Goal: Information Seeking & Learning: Learn about a topic

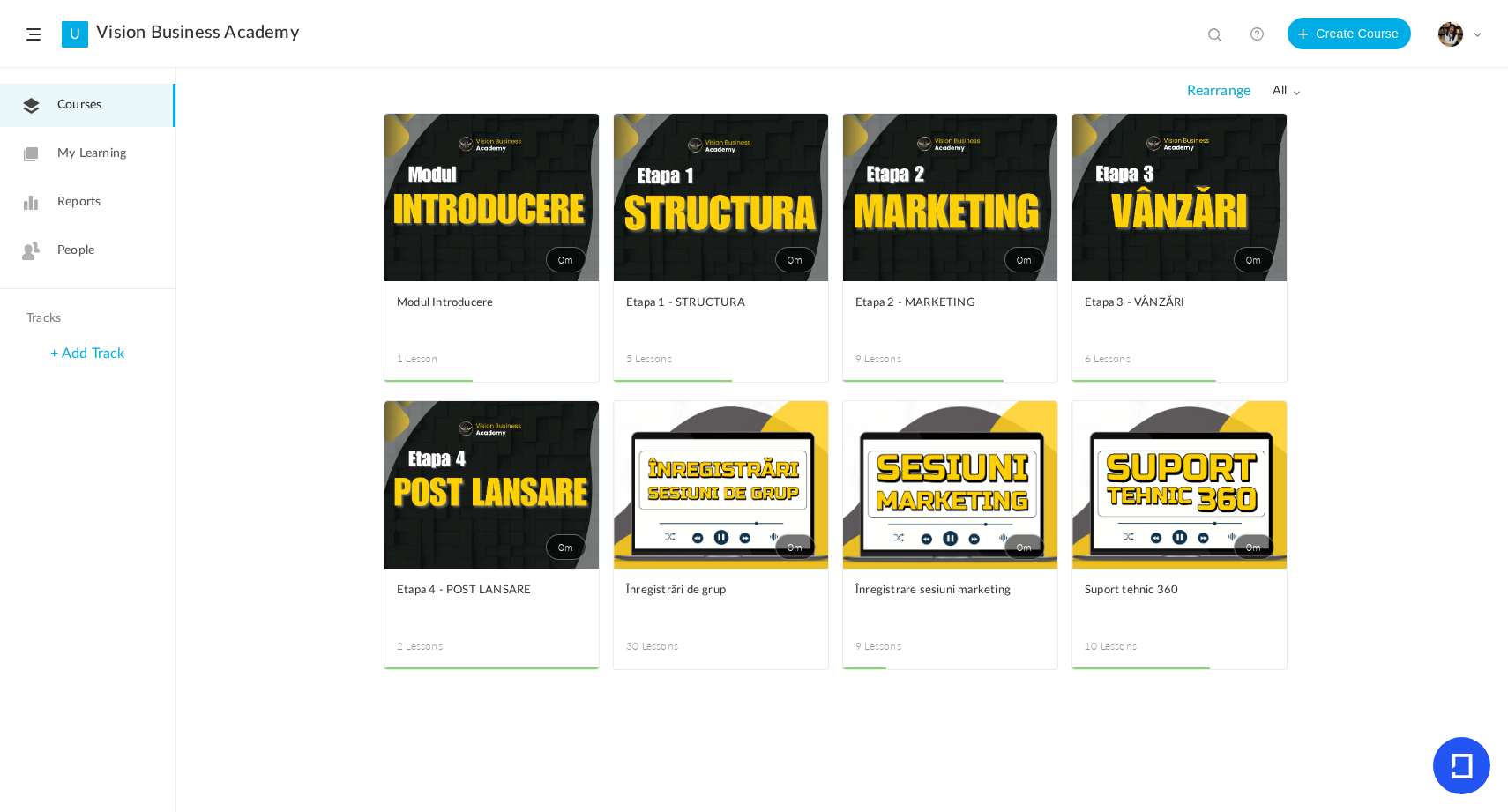
click at [1162, 490] on link "0m" at bounding box center [1179, 485] width 214 height 167
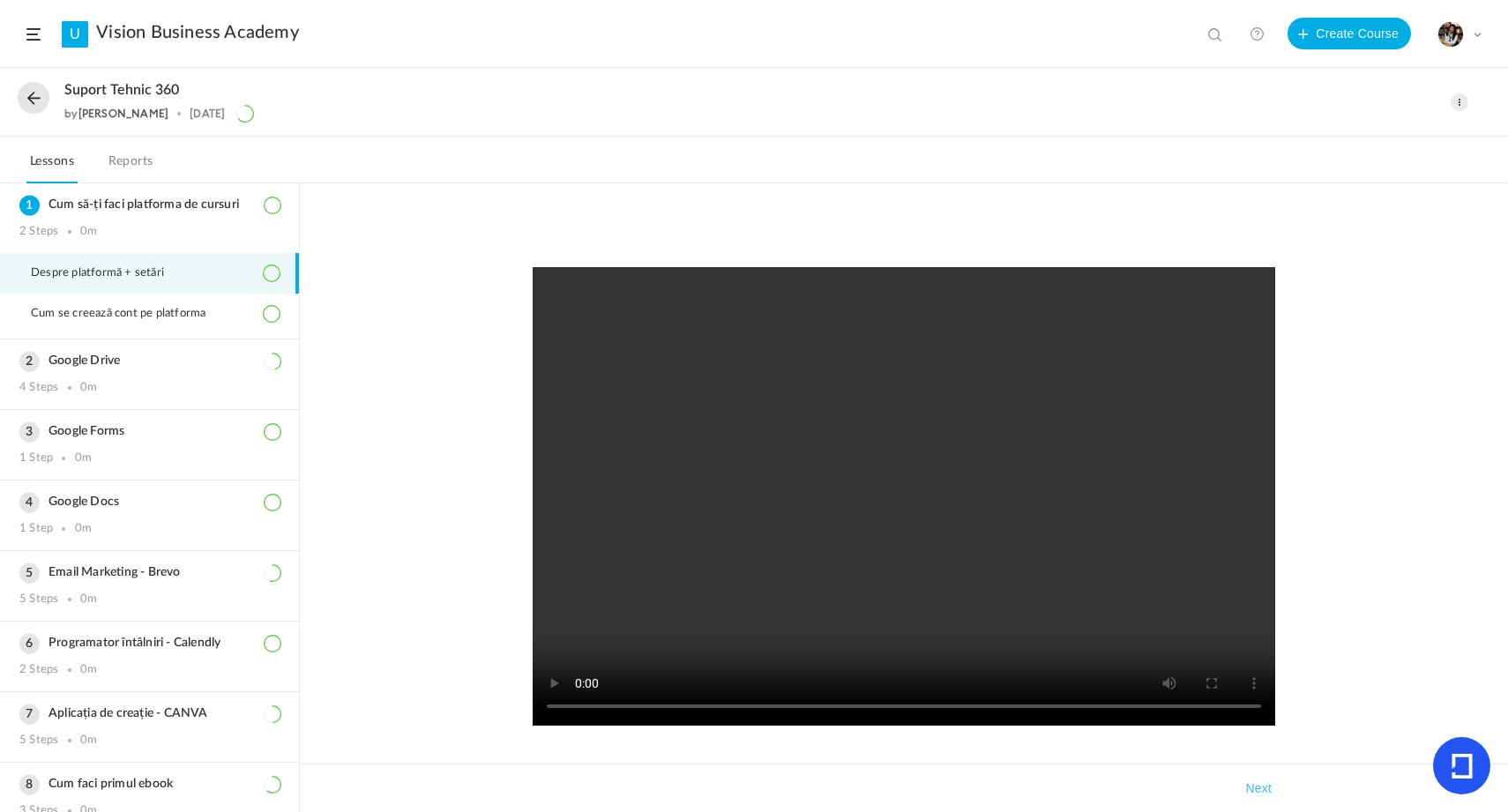
click at [49, 96] on button at bounding box center [33, 97] width 32 height 32
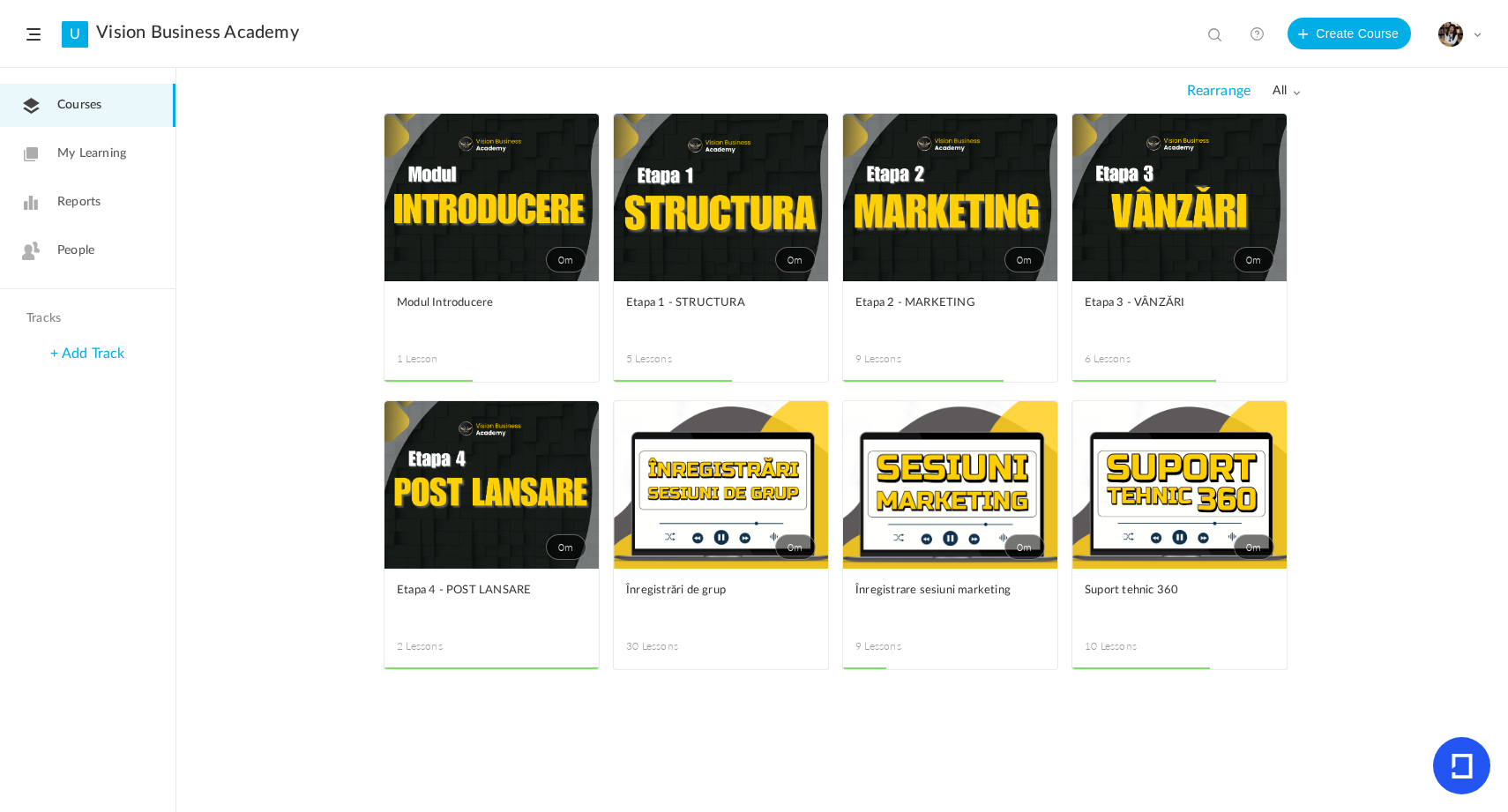
click at [0, 0] on span at bounding box center [0, 0] width 0 height 0
click at [0, 0] on link "Edit" at bounding box center [0, 0] width 0 height 0
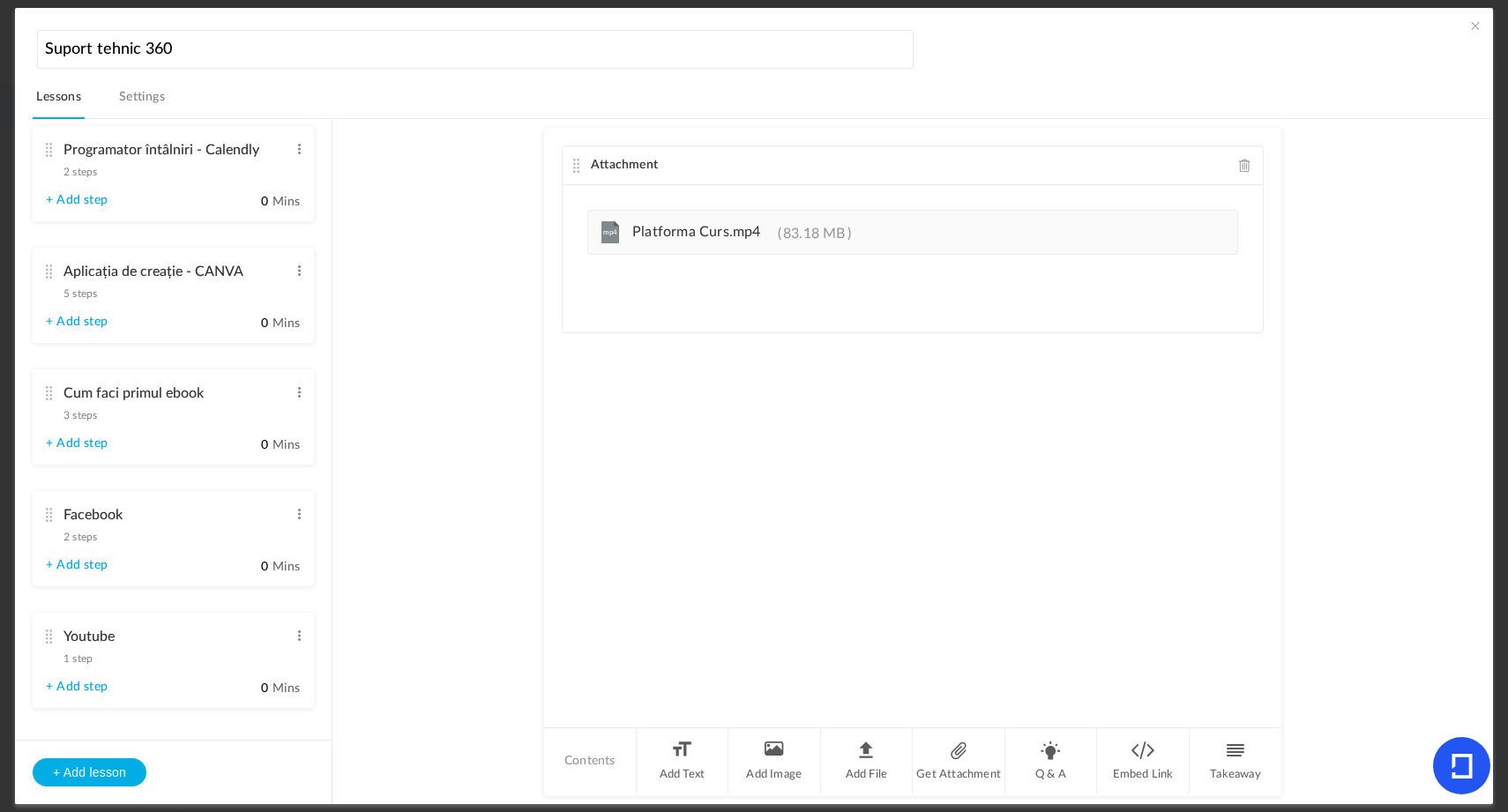
scroll to position [775, 0]
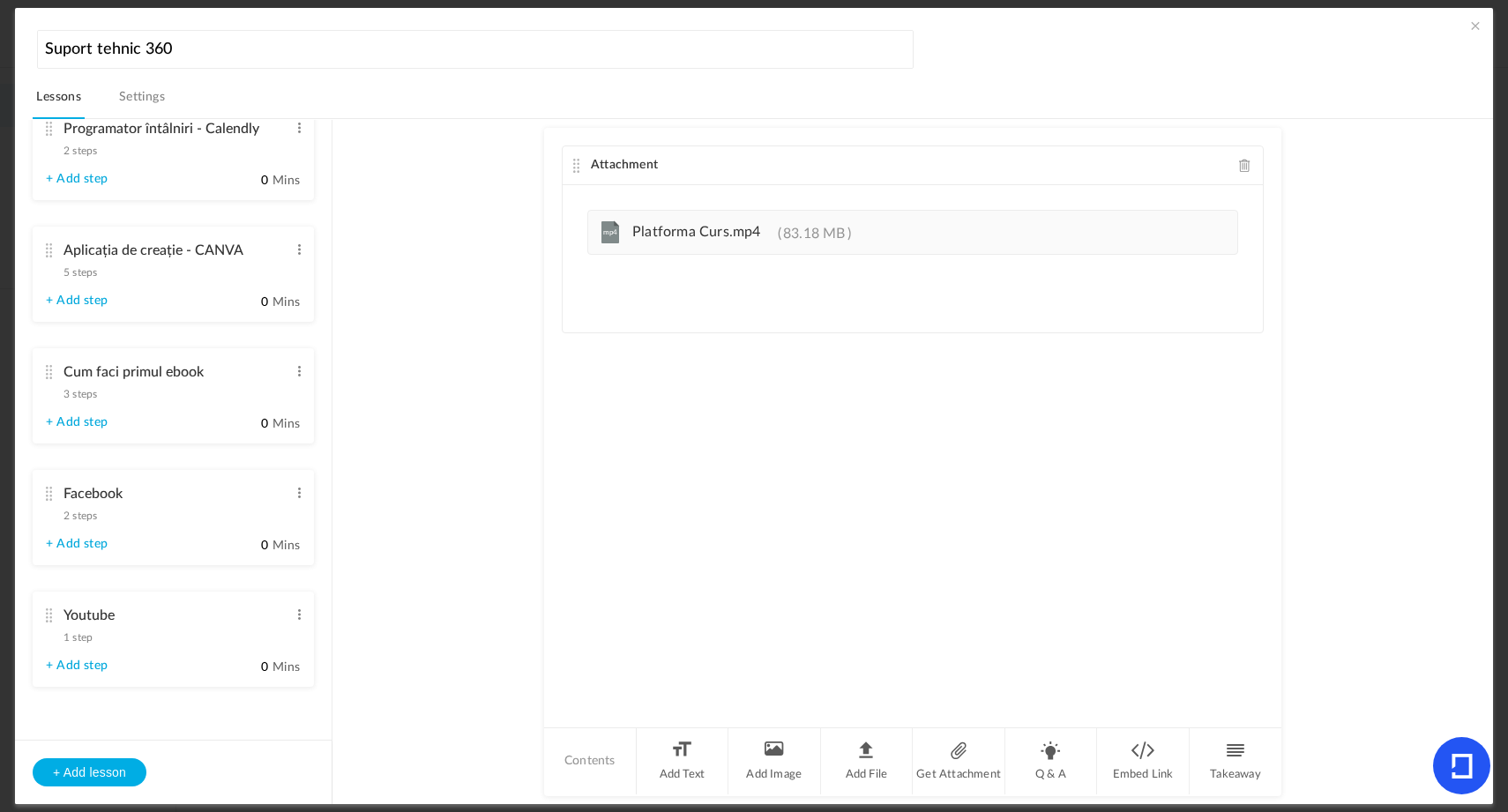
click at [89, 513] on span "2 steps" at bounding box center [80, 516] width 33 height 11
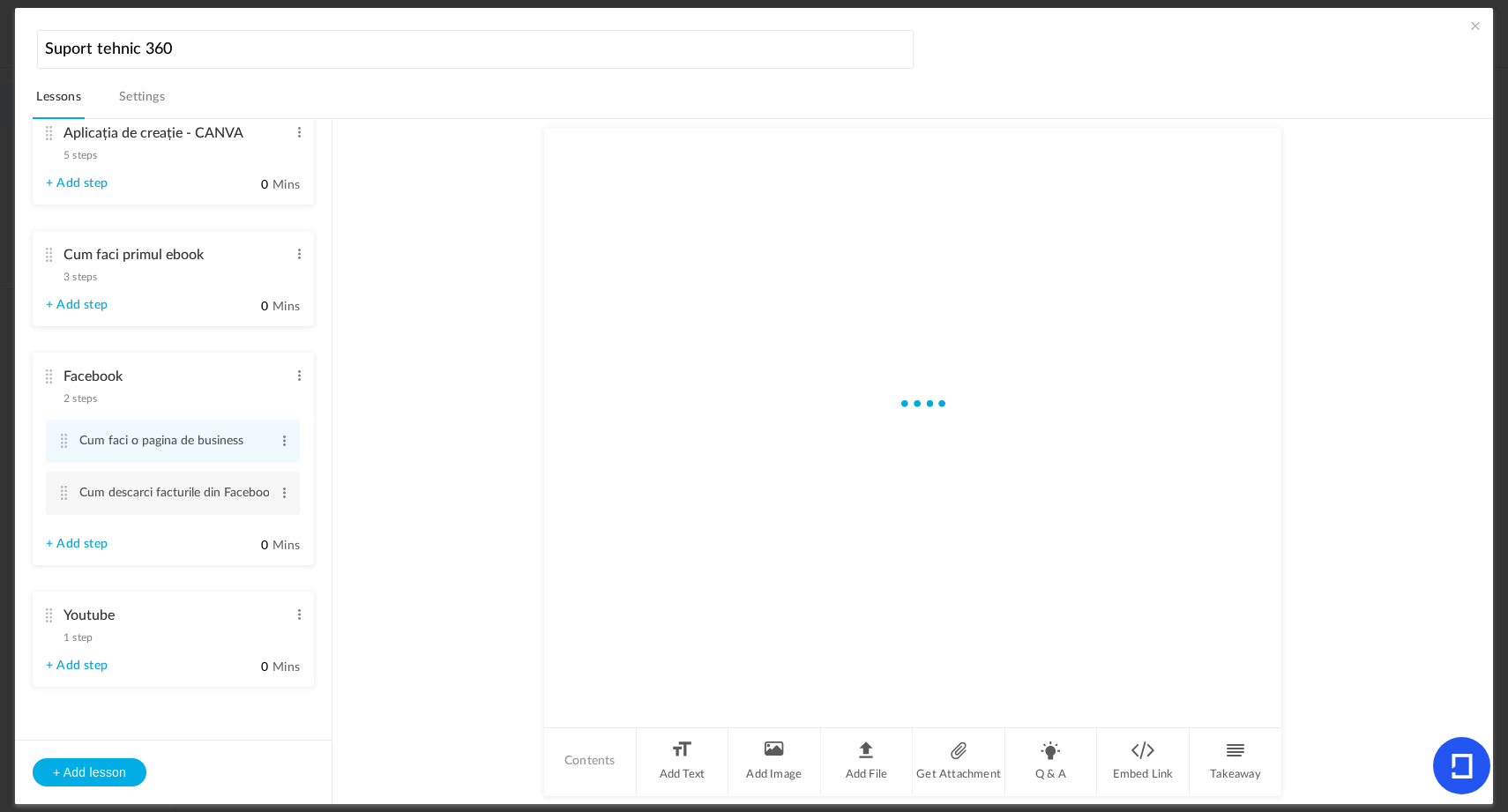
scroll to position [659, 0]
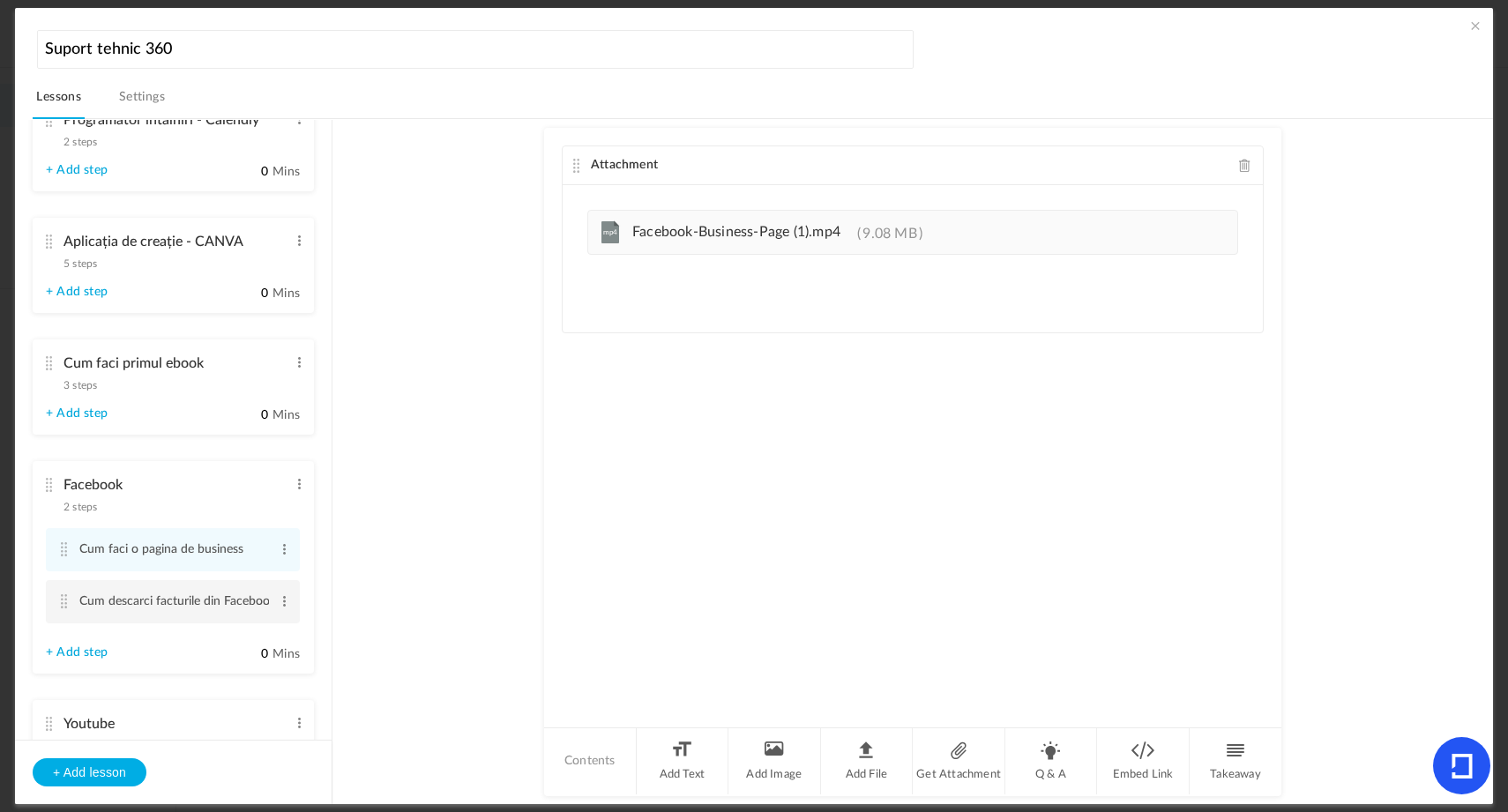
click at [290, 609] on li "Cum descarci facturile din Facebook Edit Delete" at bounding box center [173, 601] width 254 height 43
click at [96, 660] on link "+ Add step" at bounding box center [76, 652] width 62 height 15
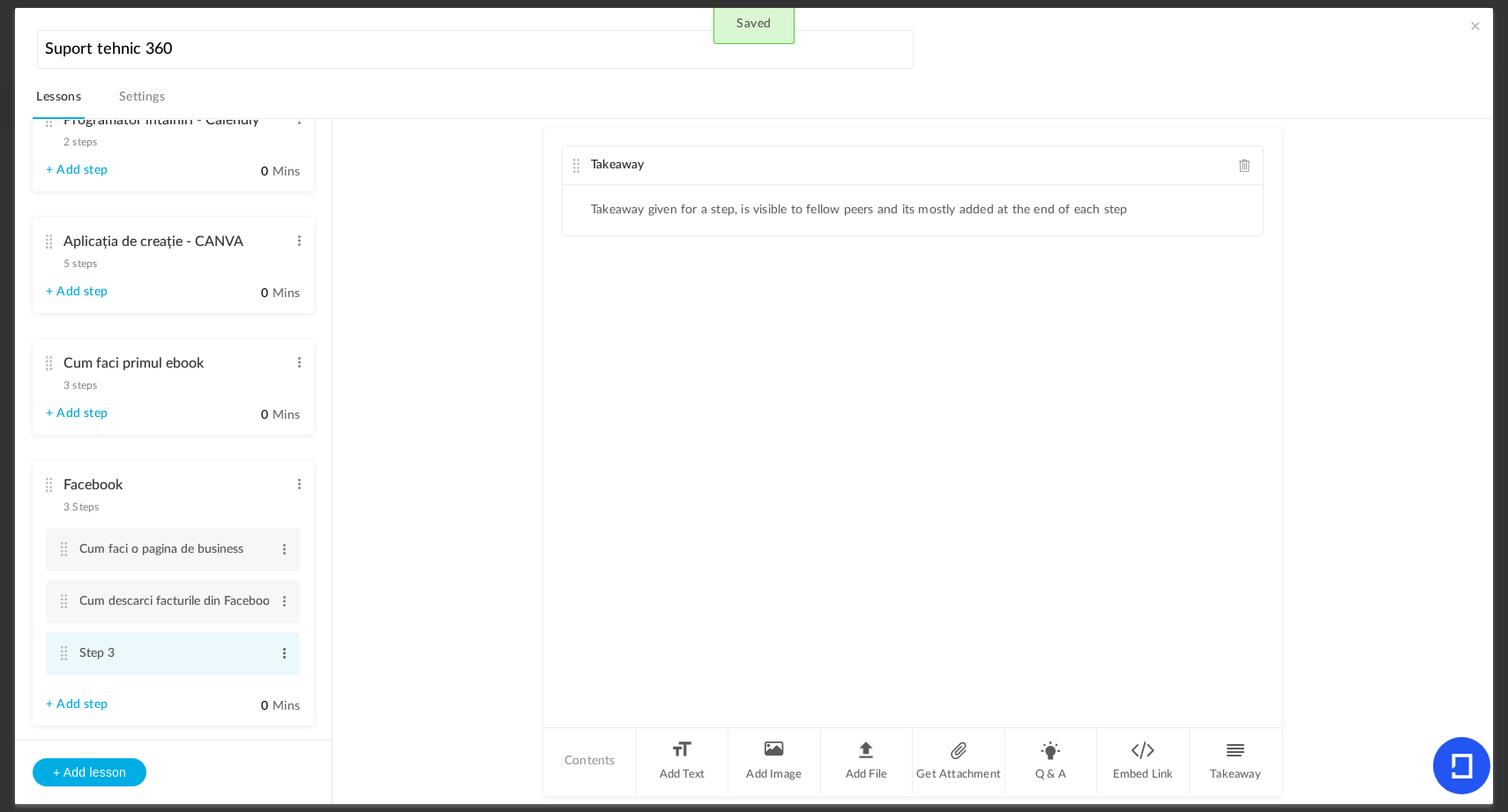
click at [278, 662] on span at bounding box center [284, 652] width 13 height 17
click at [266, 684] on link "Edit" at bounding box center [255, 682] width 69 height 21
click at [128, 664] on input "Step 3" at bounding box center [174, 654] width 189 height 34
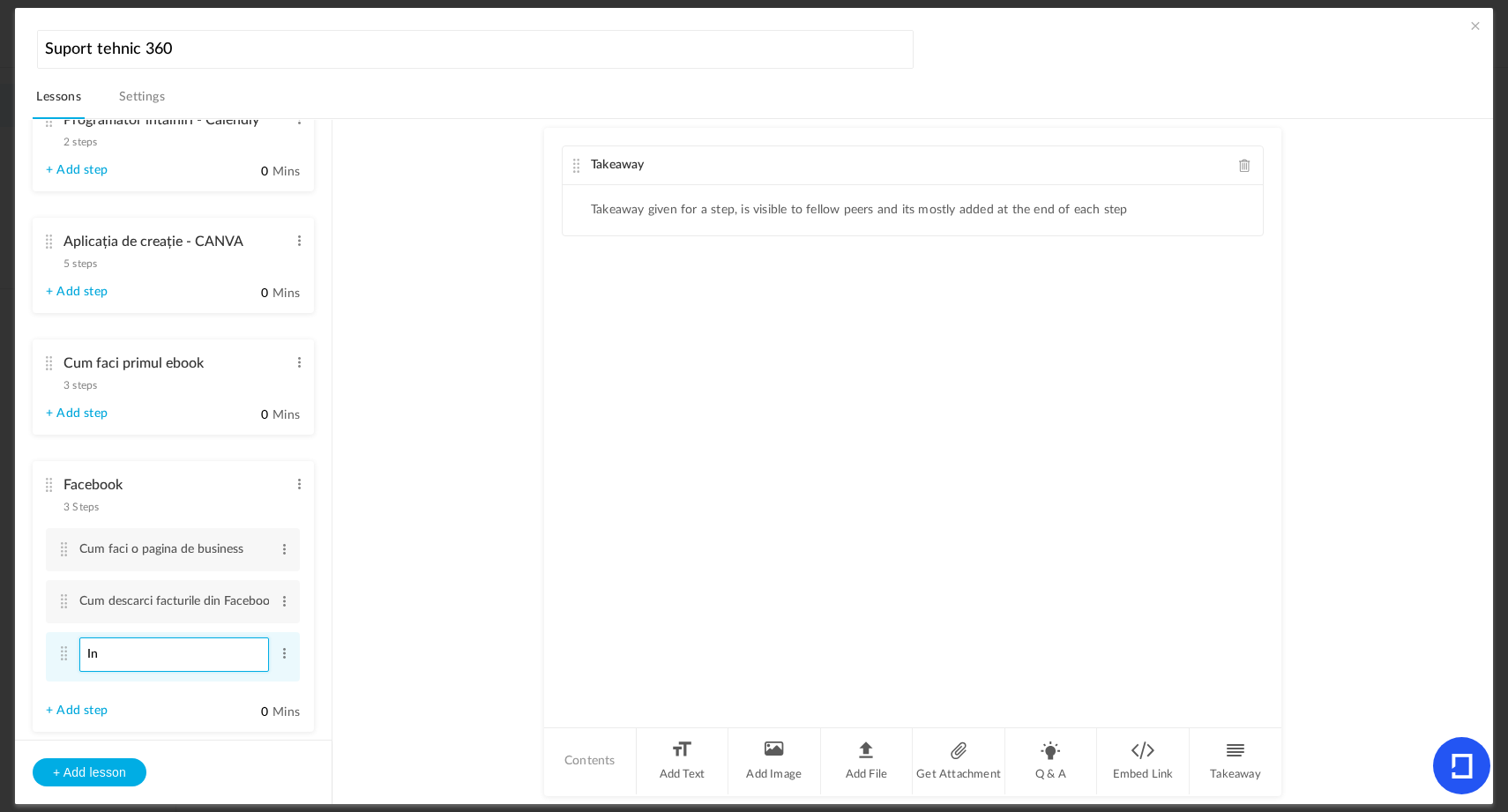
type input "I"
type input "V"
type input "Instagram Badge Verification"
click at [289, 676] on li "Instagram Badge Verification Edit Delete" at bounding box center [173, 657] width 254 height 50
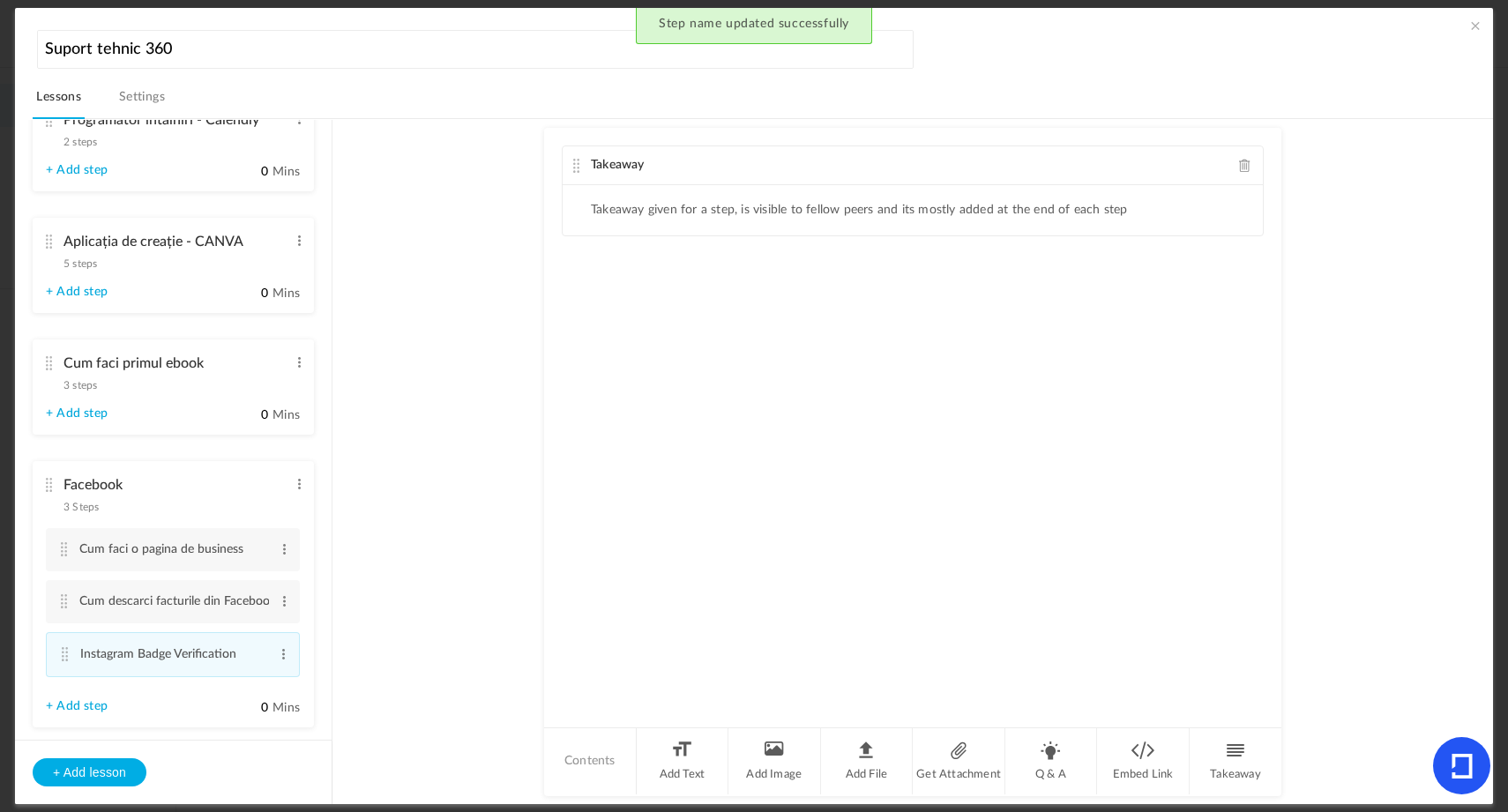
click at [1240, 167] on span at bounding box center [1244, 165] width 12 height 13
click at [870, 753] on li "Add File" at bounding box center [867, 761] width 93 height 66
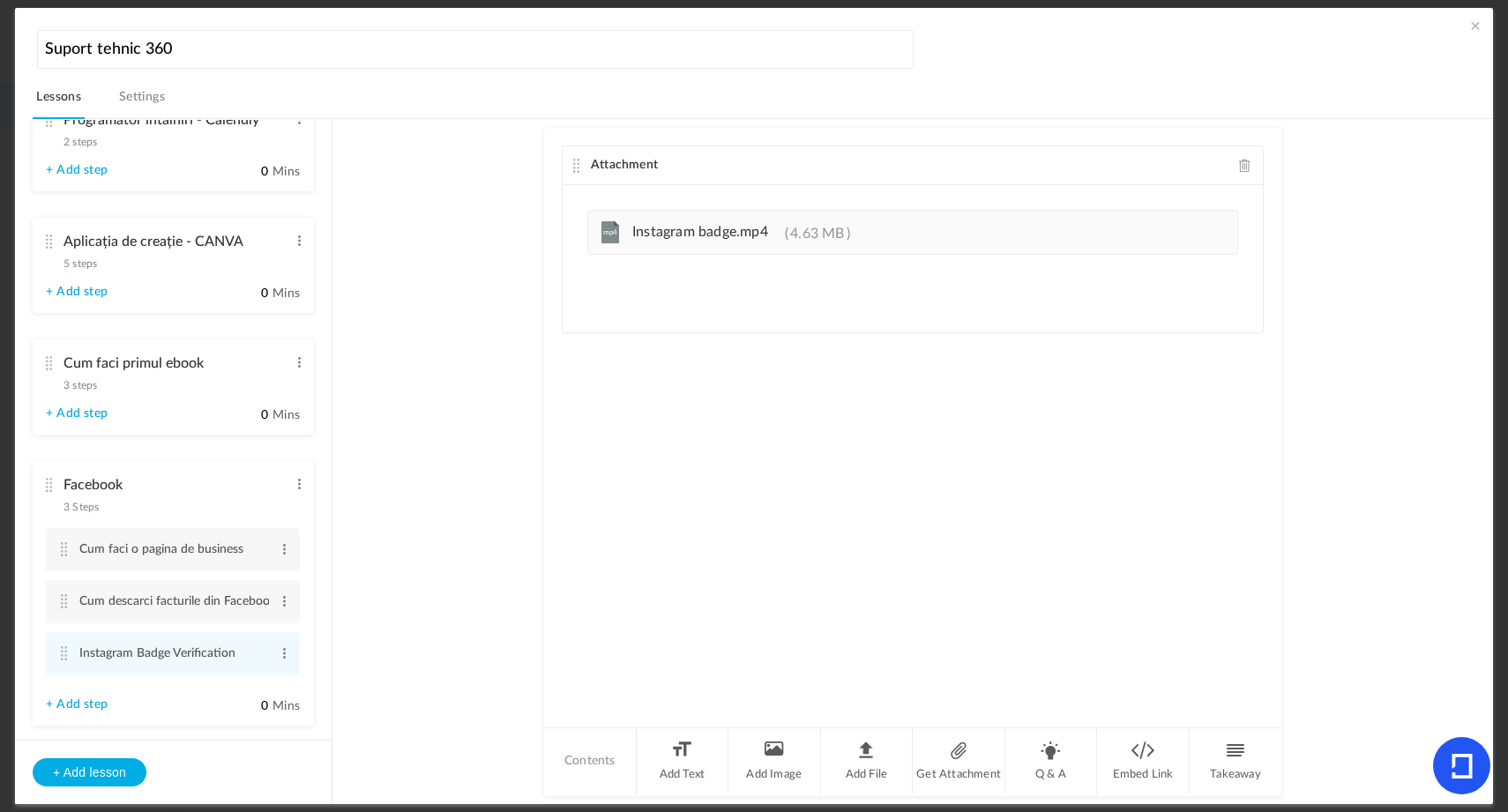
click at [1437, 164] on au-course-substep "Attachment Upload your file here mp4 Instagram badge.mp4 4.63 MB Contents Add T…" at bounding box center [913, 462] width 1118 height 686
click at [1470, 30] on span at bounding box center [1475, 25] width 17 height 17
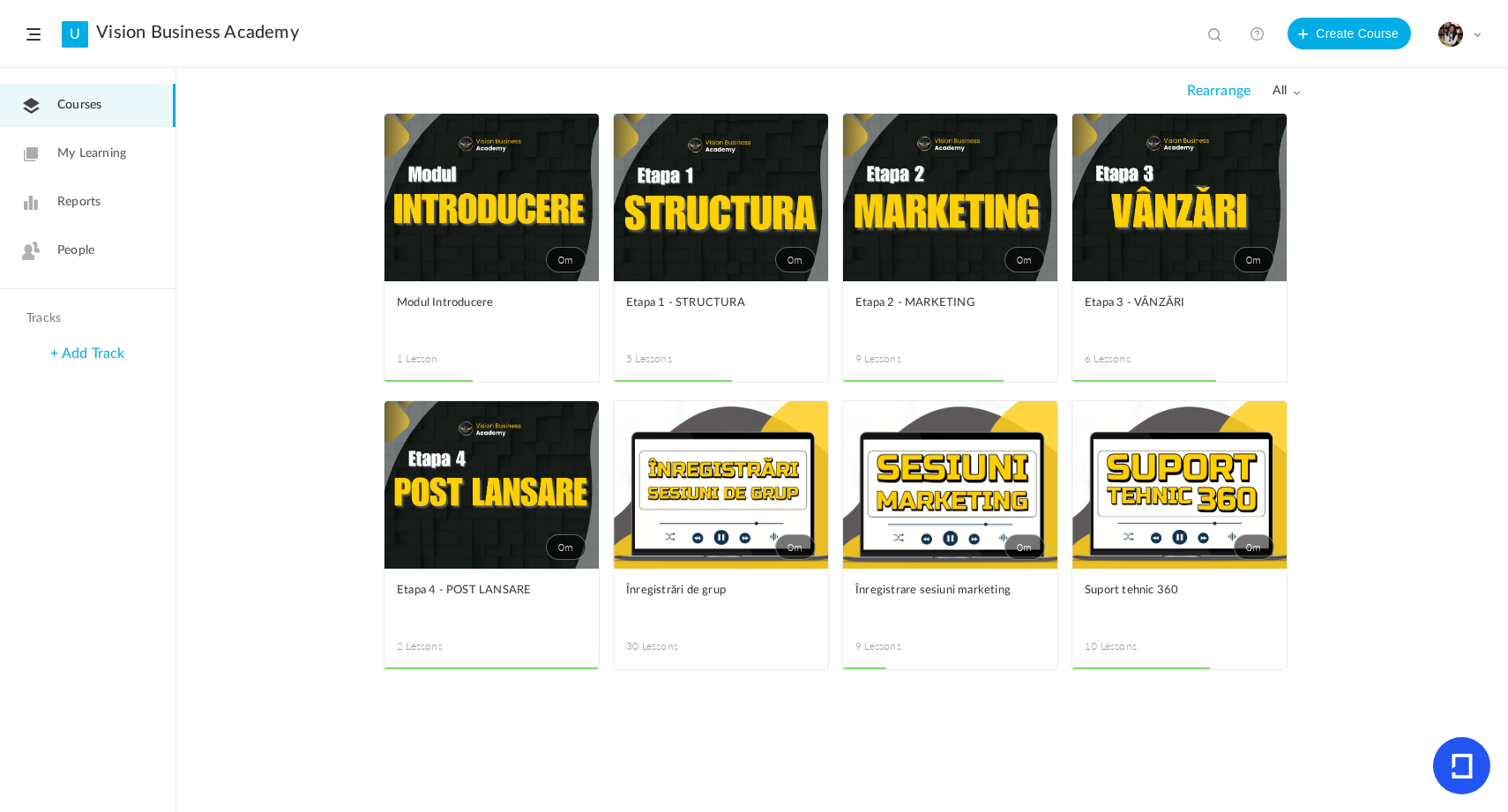
click at [1194, 488] on link "0m" at bounding box center [1179, 485] width 214 height 167
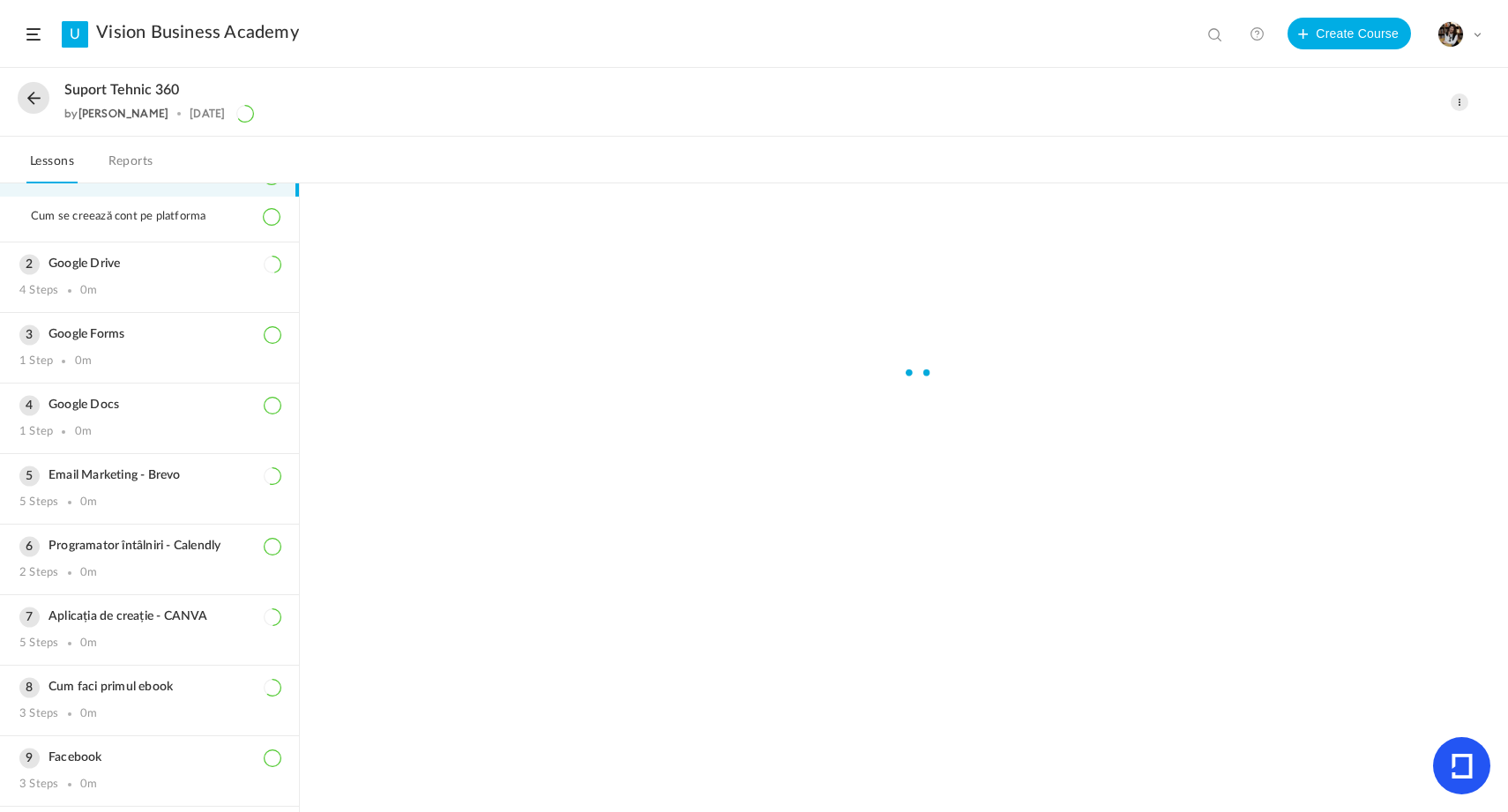
scroll to position [163, 0]
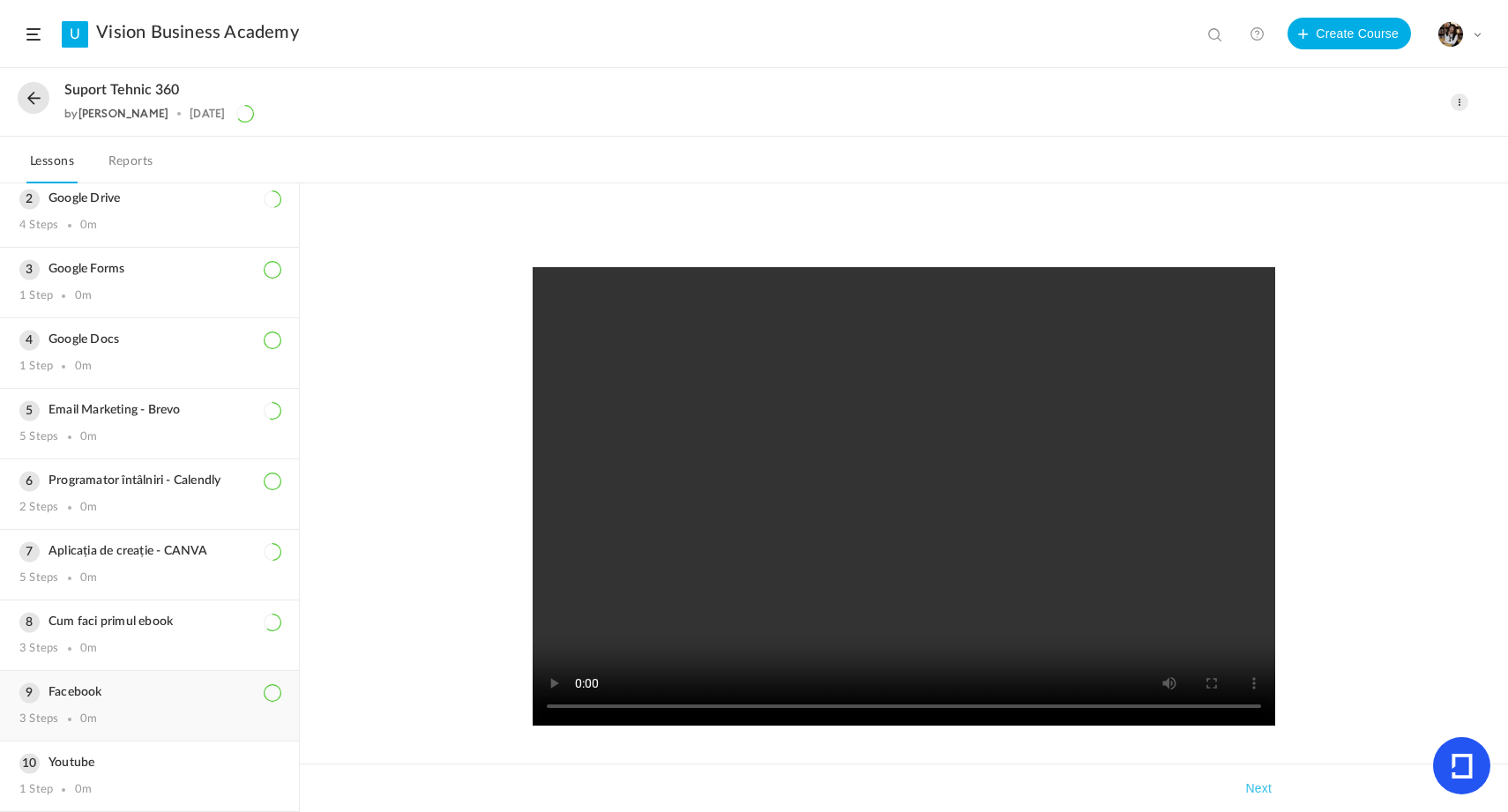
click at [108, 684] on div "Facebook 3 Steps 0m" at bounding box center [149, 705] width 299 height 70
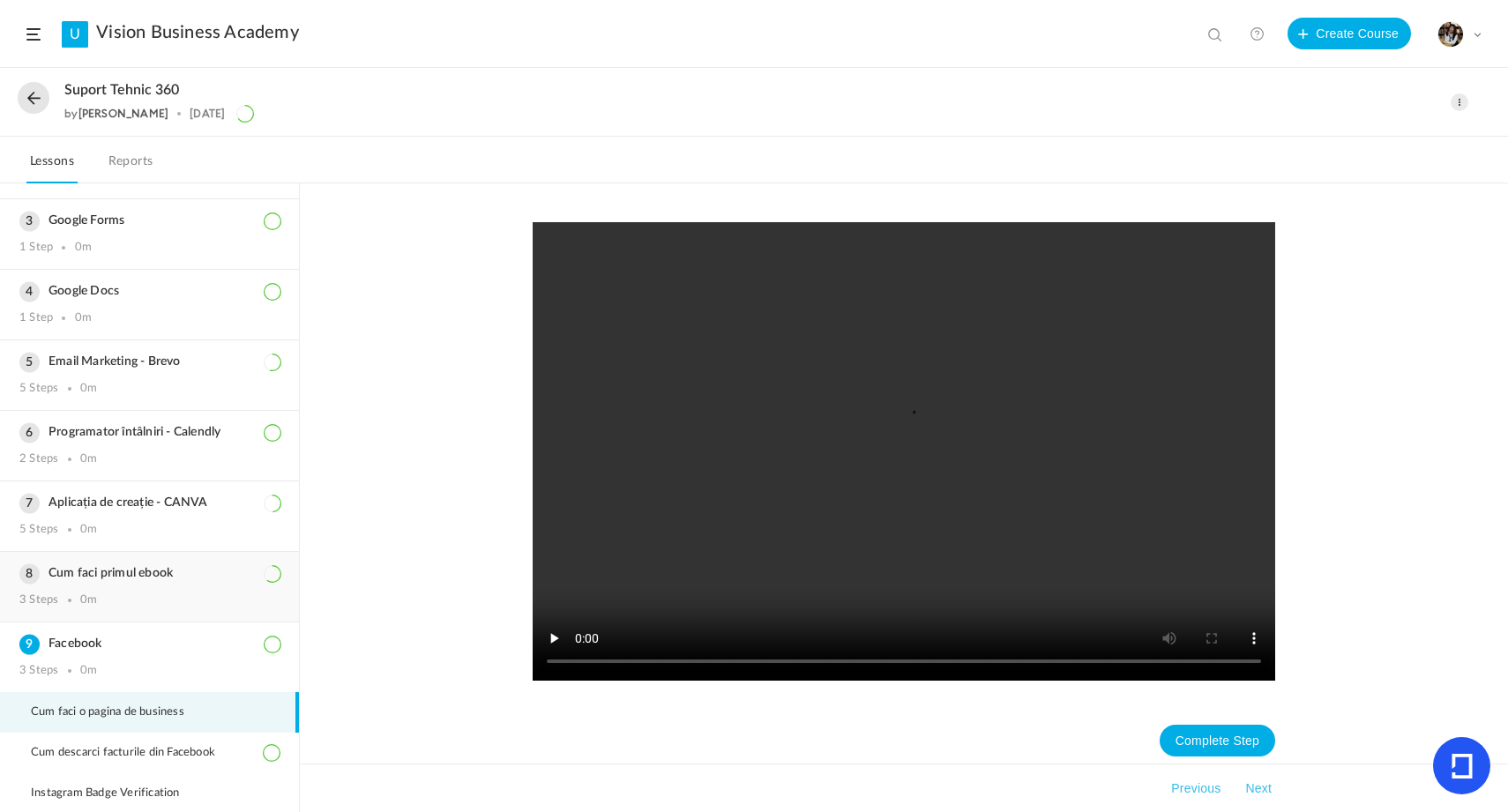
scroll to position [203, 0]
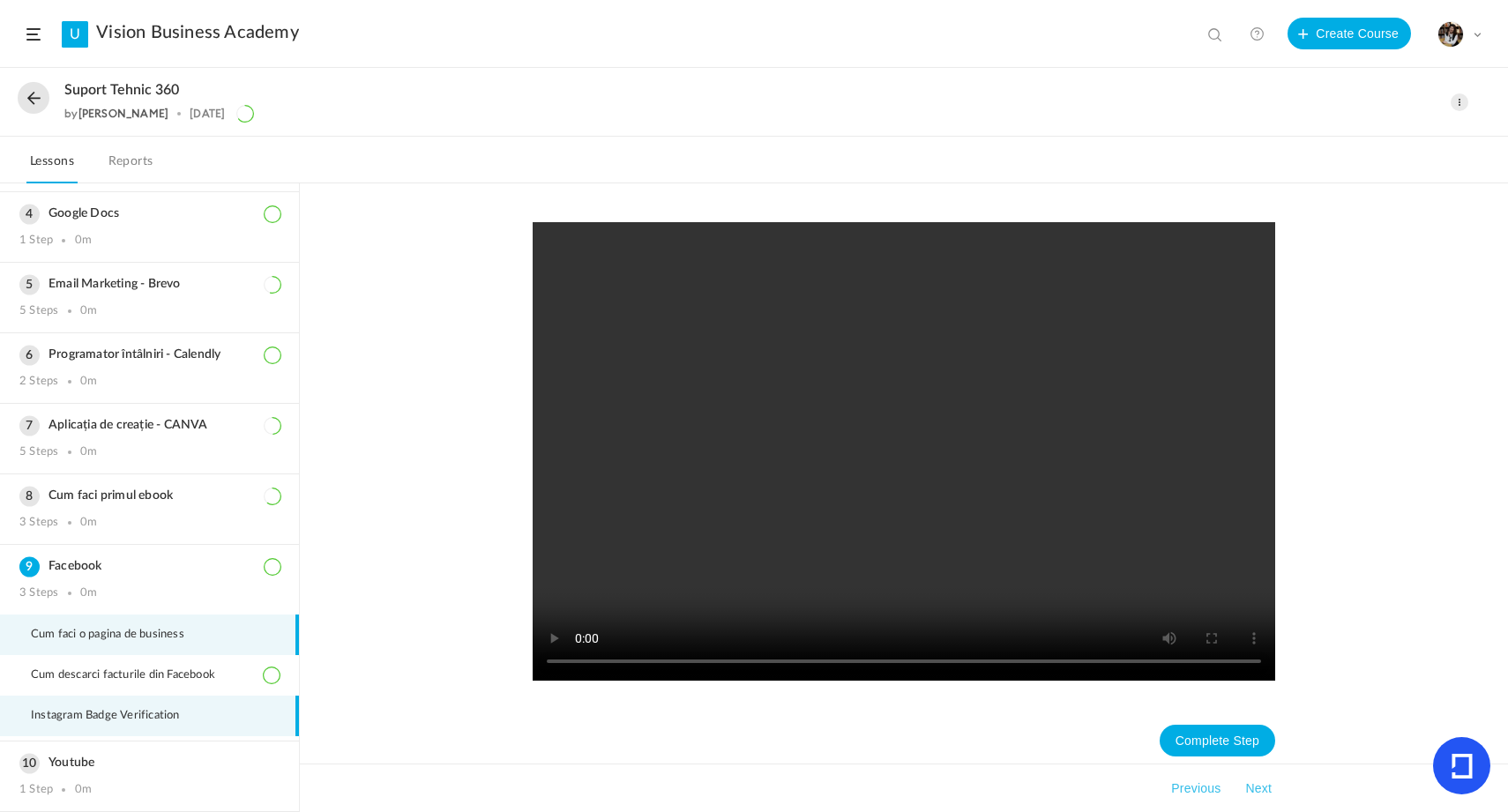
click at [120, 708] on span "Instagram Badge Verification" at bounding box center [117, 715] width 171 height 14
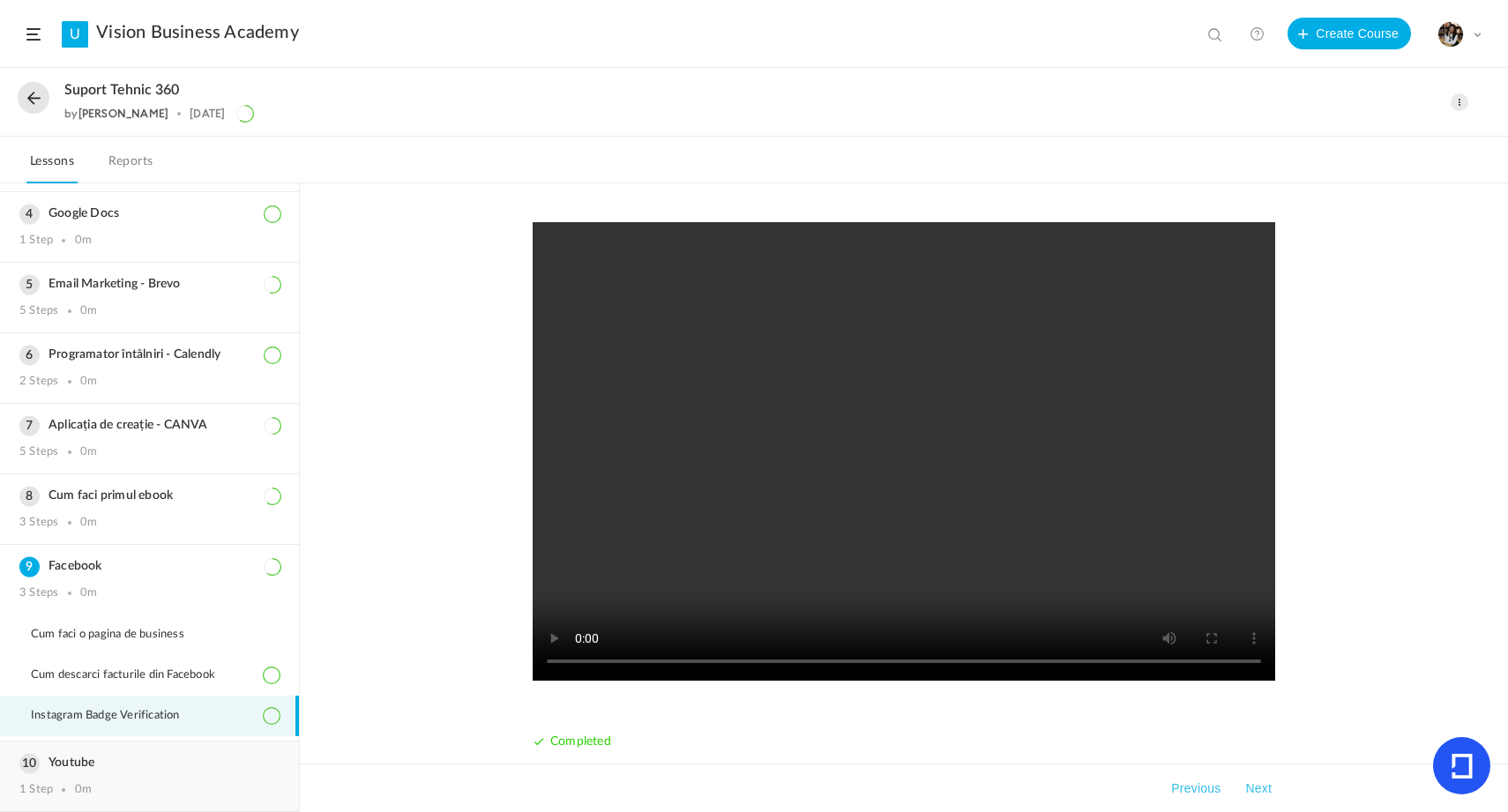
click at [105, 780] on div "Youtube 1 Step 0m" at bounding box center [149, 776] width 299 height 70
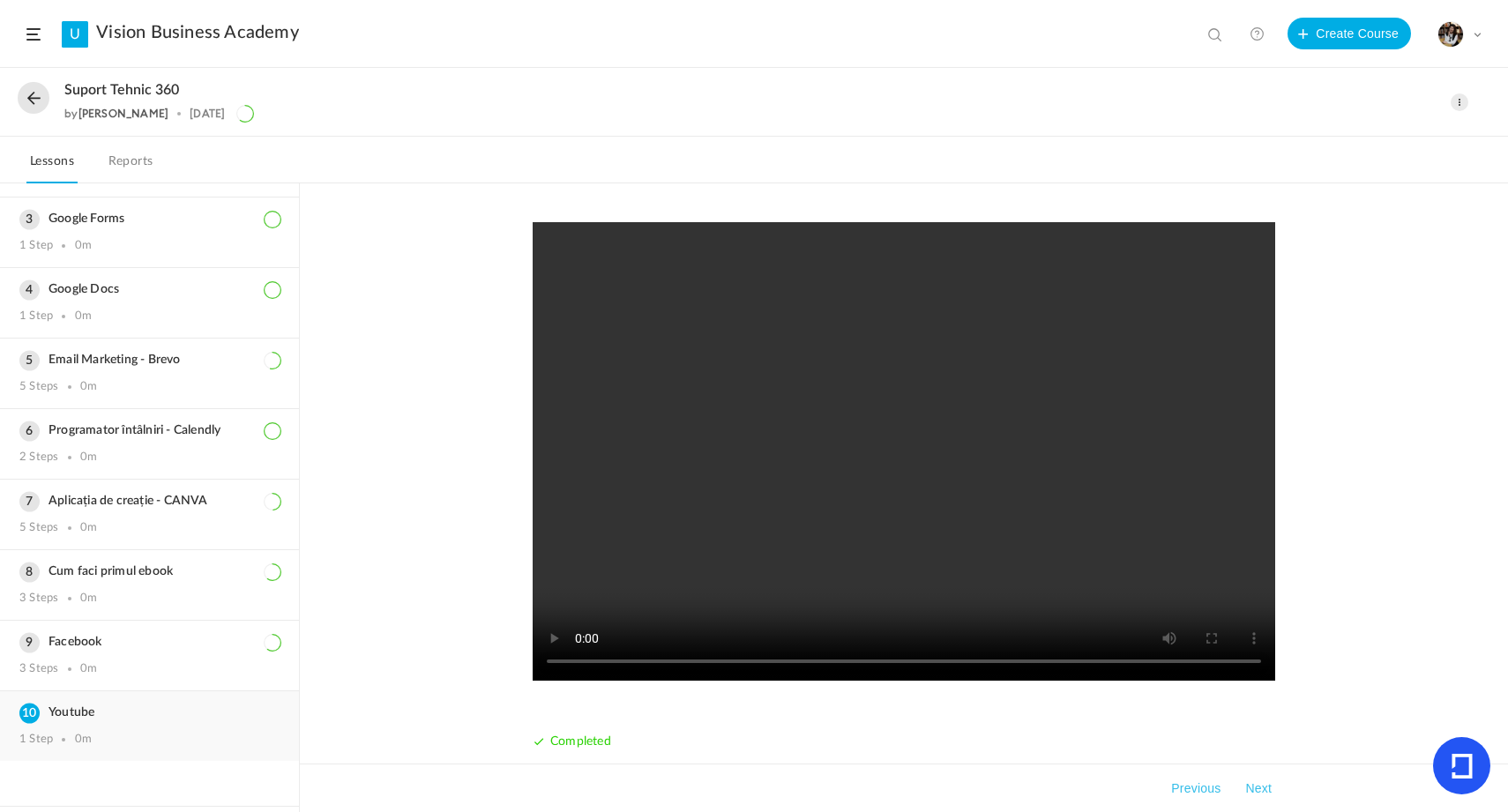
scroll to position [127, 0]
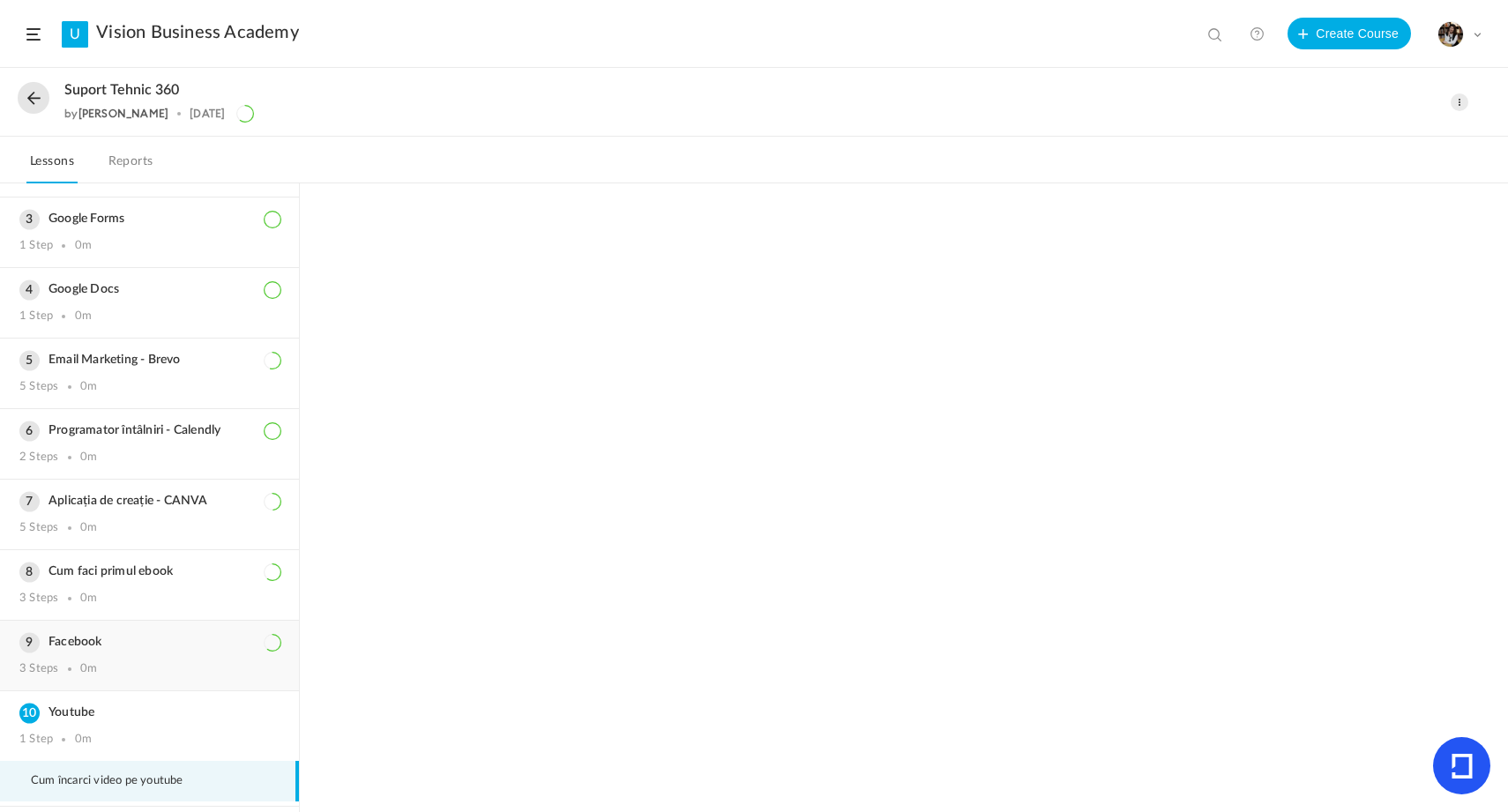
click at [169, 642] on h3 "Facebook" at bounding box center [149, 642] width 260 height 15
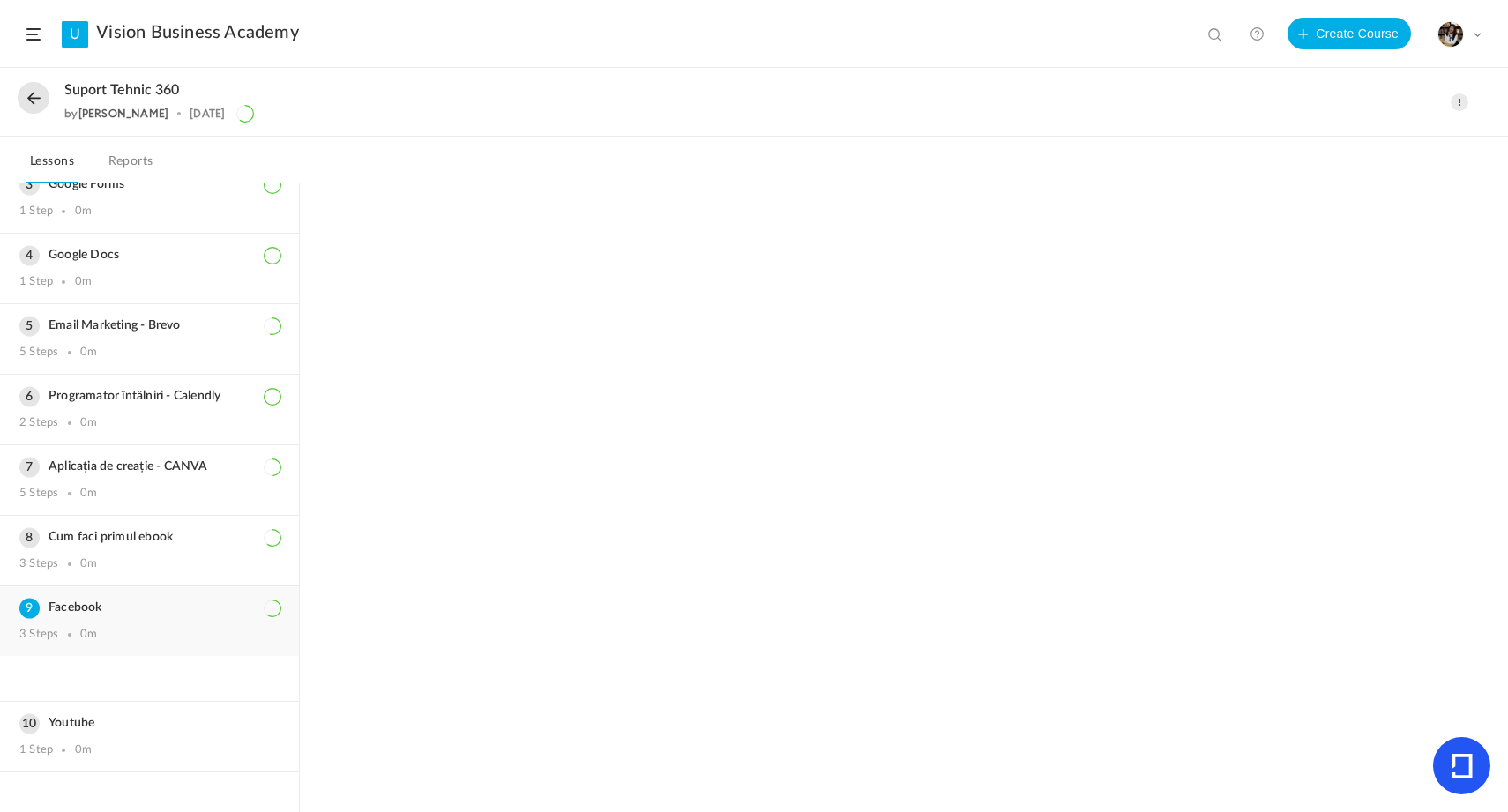
scroll to position [203, 0]
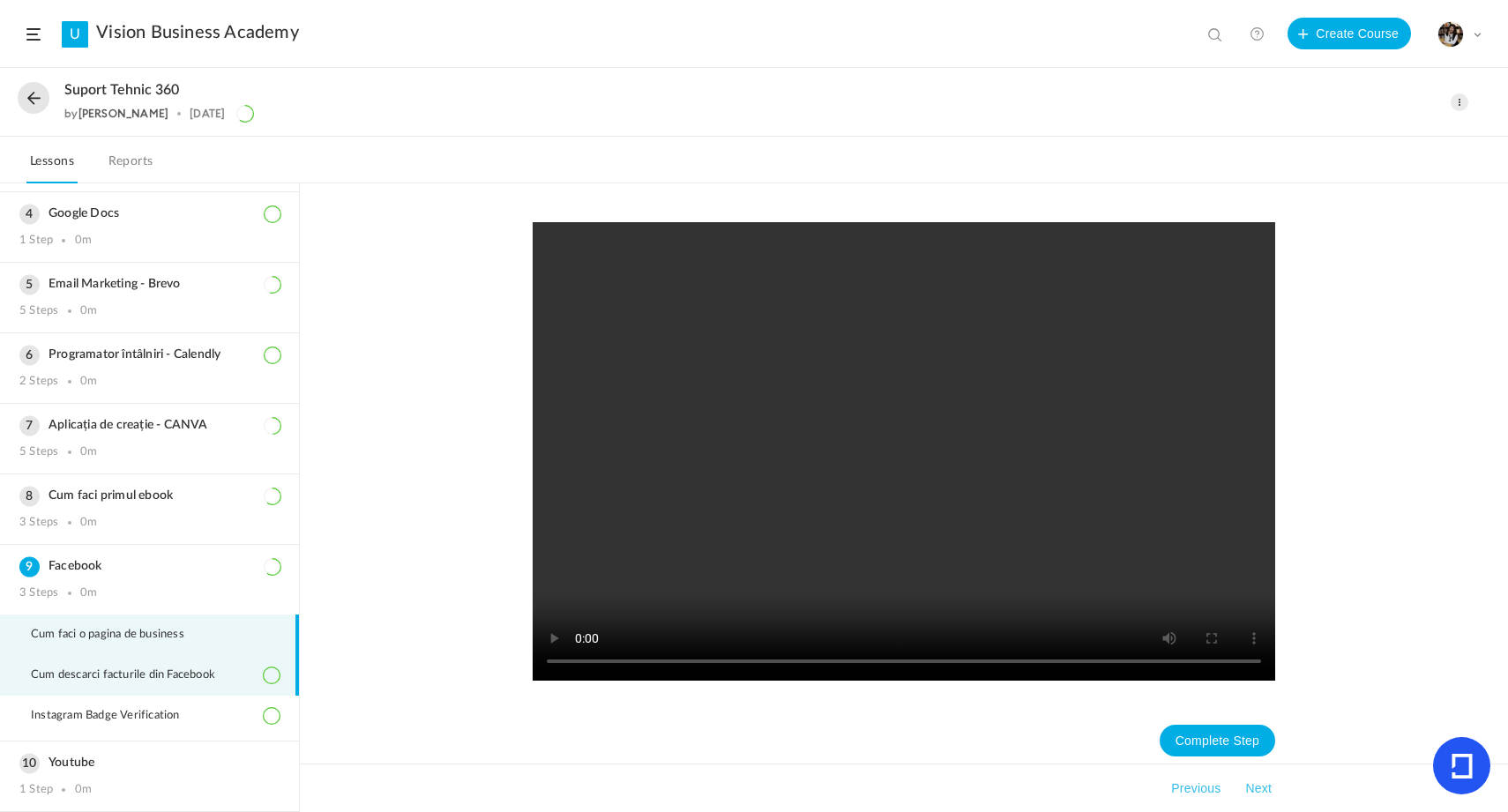
click at [149, 664] on li "Cum descarci facturile din Facebook" at bounding box center [149, 675] width 299 height 40
click at [149, 631] on span "Cum faci o pagina de business" at bounding box center [119, 634] width 176 height 14
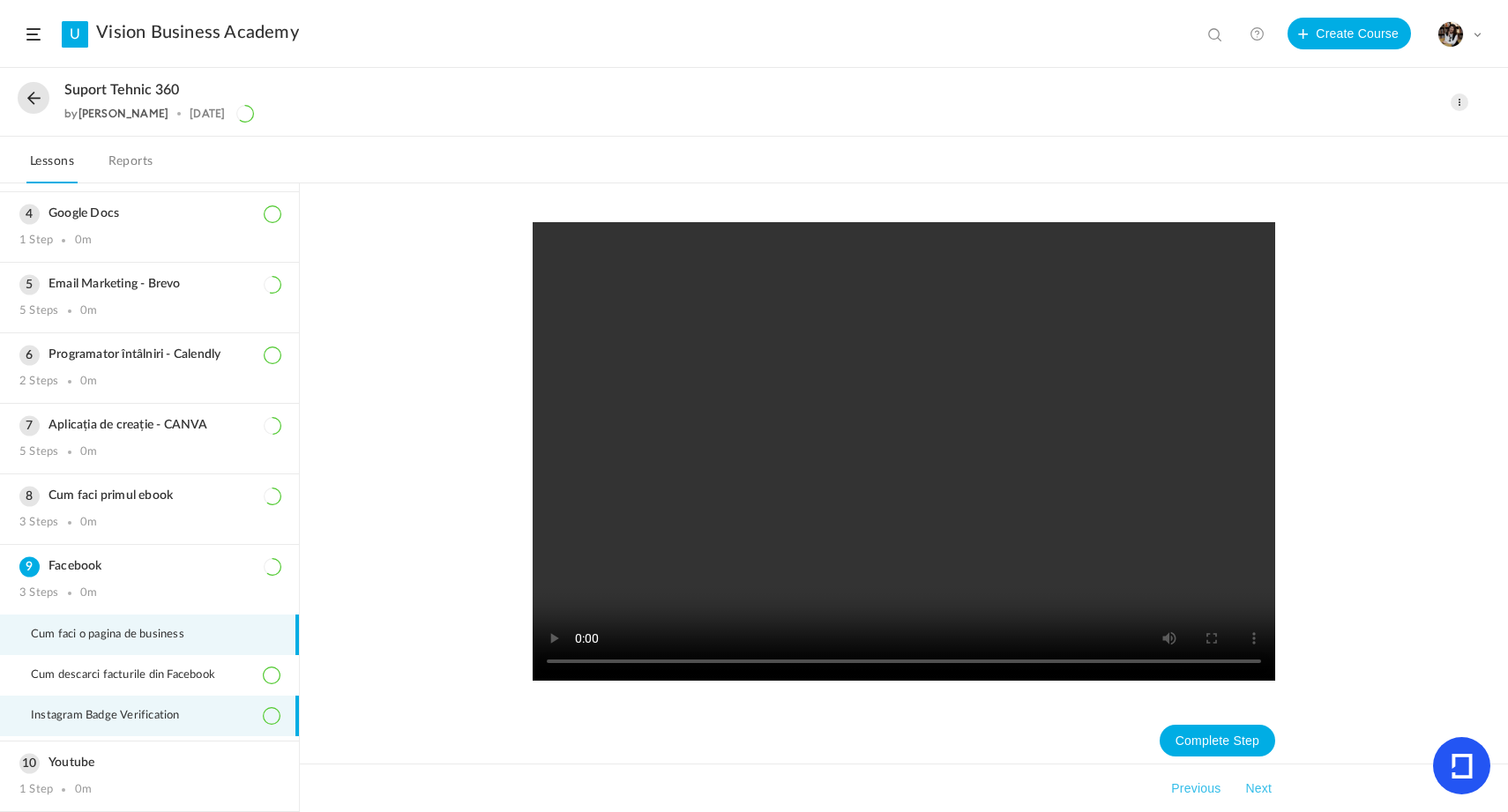
click at [149, 720] on span "Instagram Badge Verification" at bounding box center [117, 715] width 171 height 14
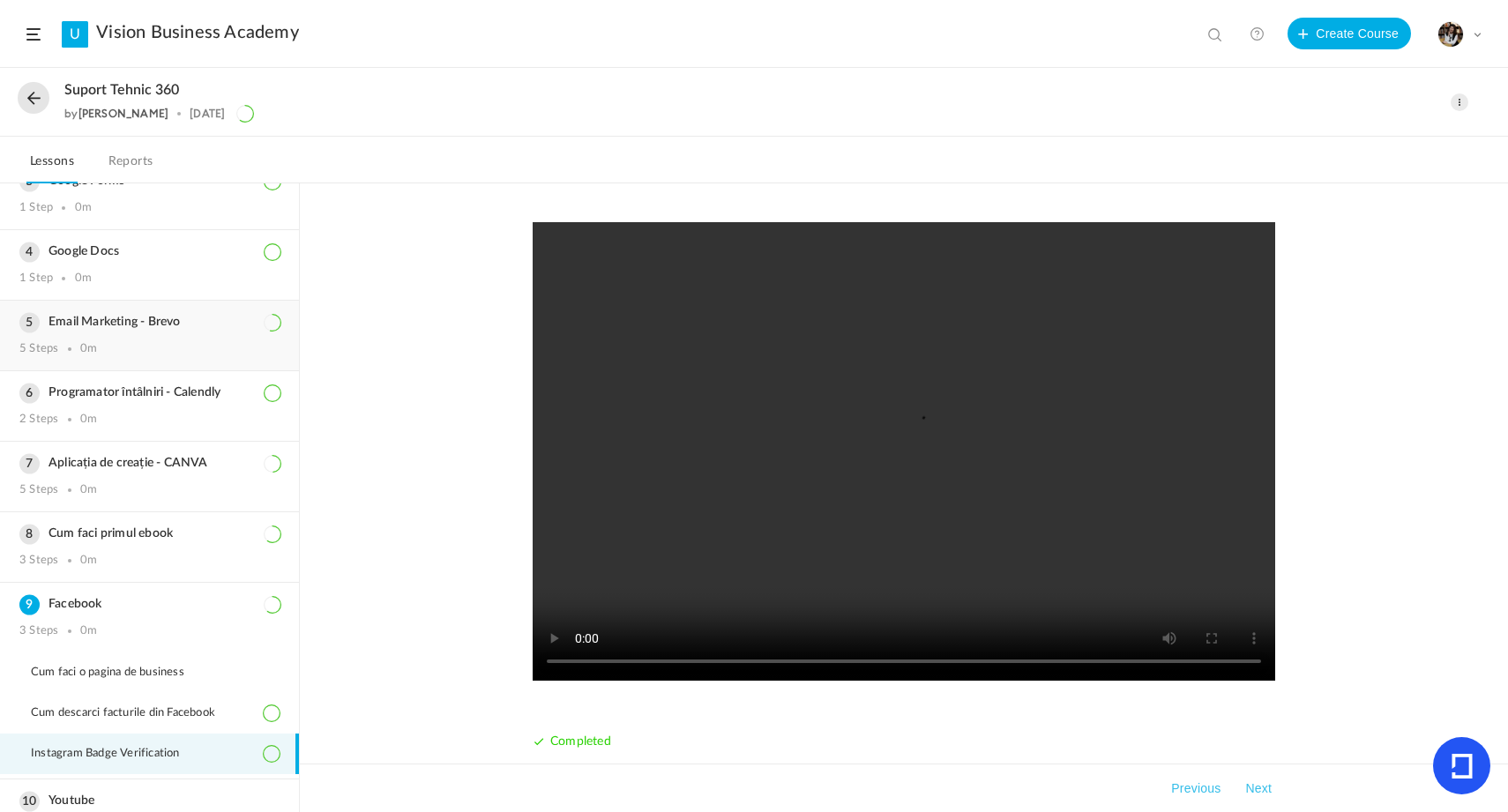
scroll to position [158, 0]
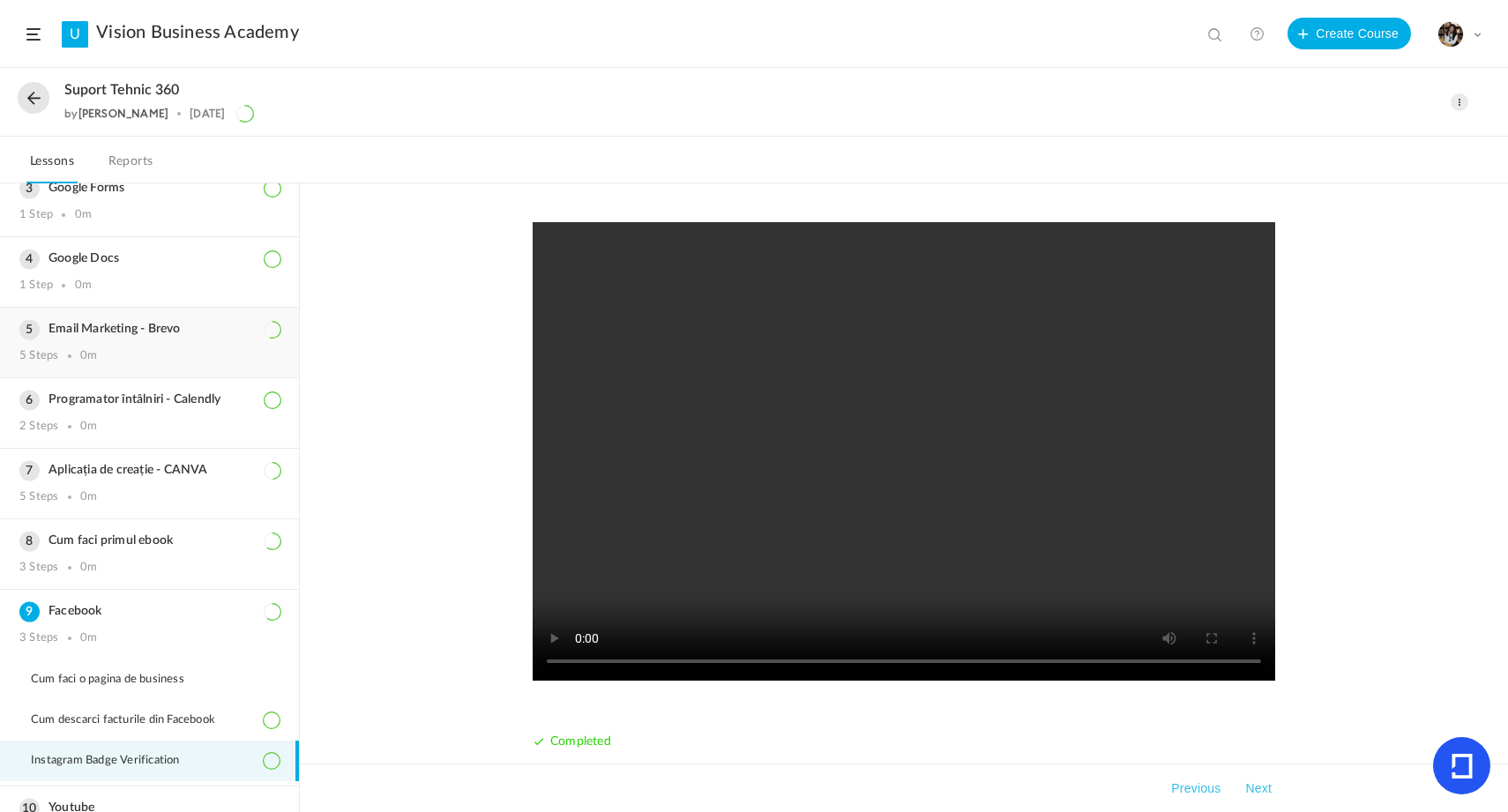
click at [172, 340] on div "Email Marketing - Brevo 5 Steps 0m" at bounding box center [149, 343] width 299 height 70
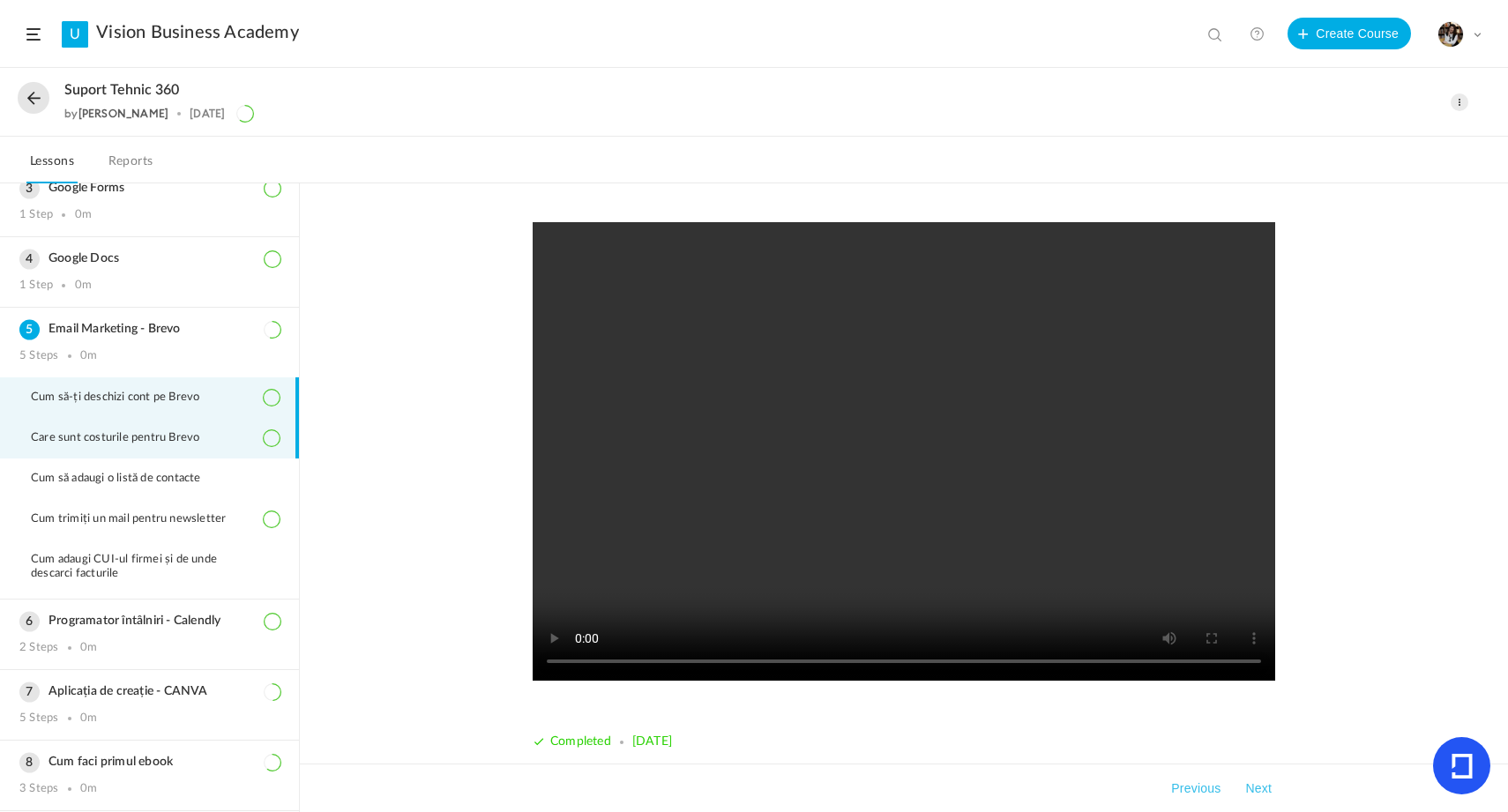
click at [138, 446] on li "Care sunt costurile pentru Brevo" at bounding box center [149, 438] width 299 height 40
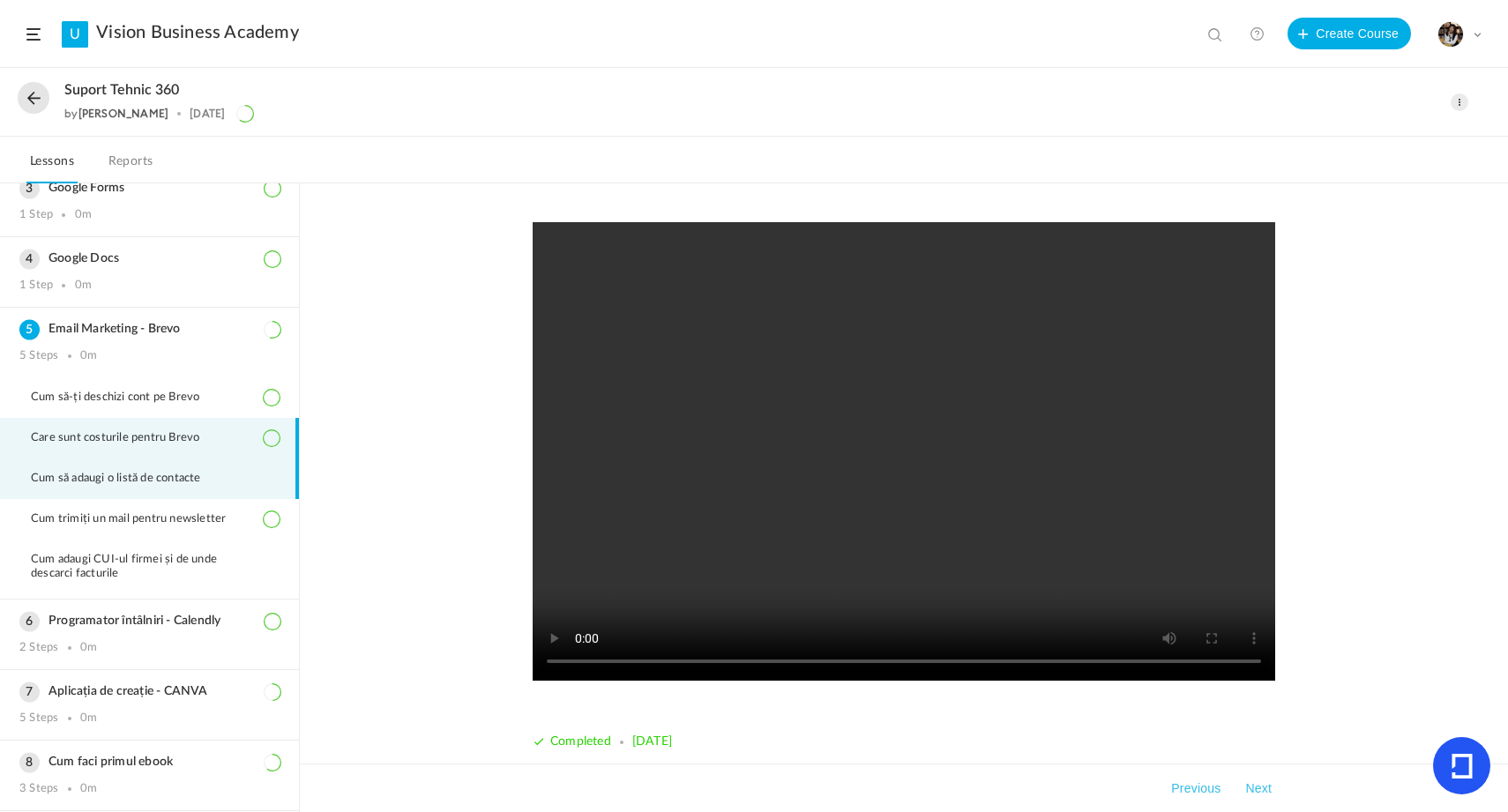
click at [135, 475] on span "Cum să adaugi o listă de contacte" at bounding box center [127, 478] width 192 height 14
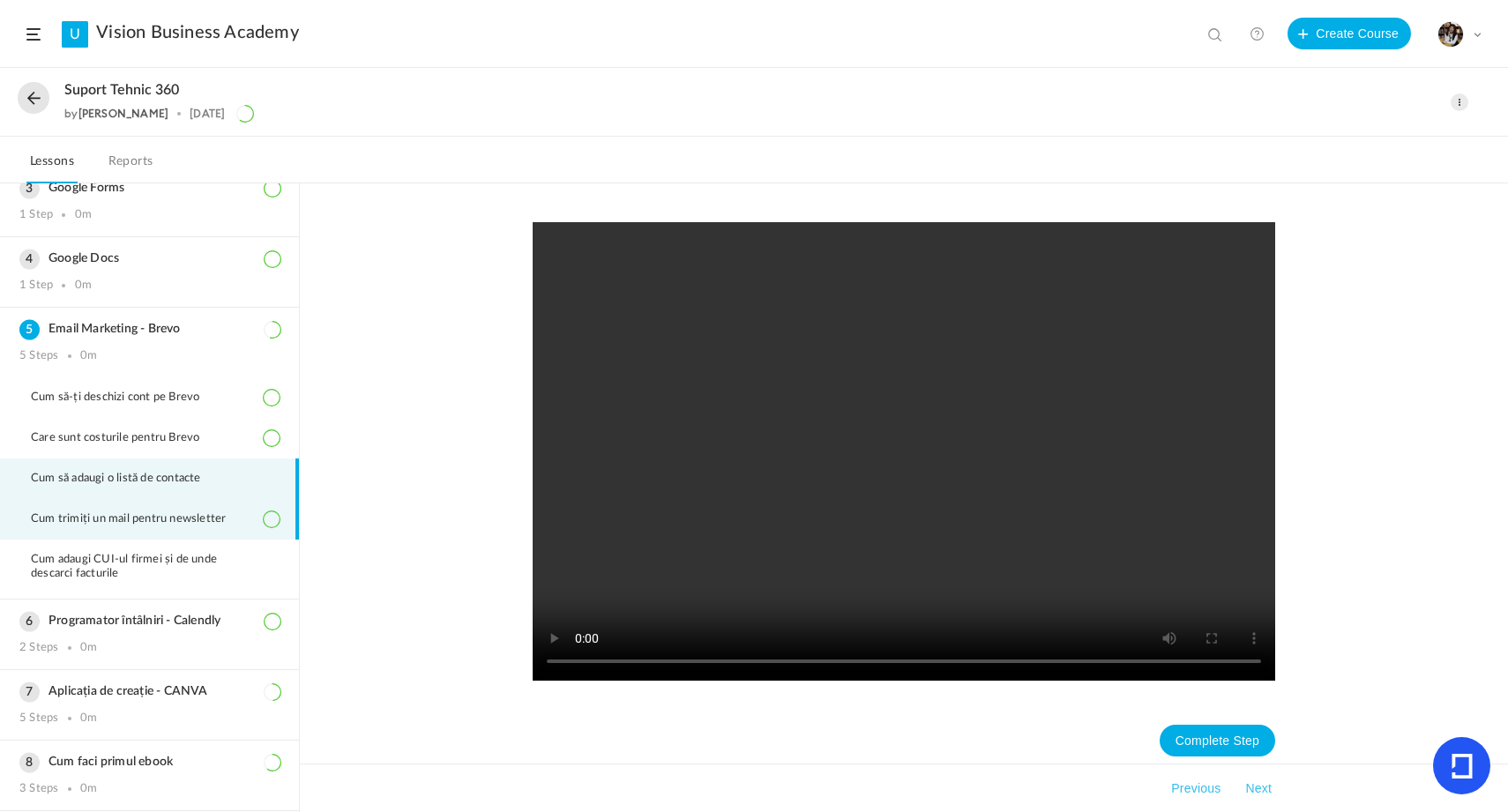
click at [119, 505] on li "Cum trimiți un mail pentru newsletter" at bounding box center [149, 519] width 299 height 40
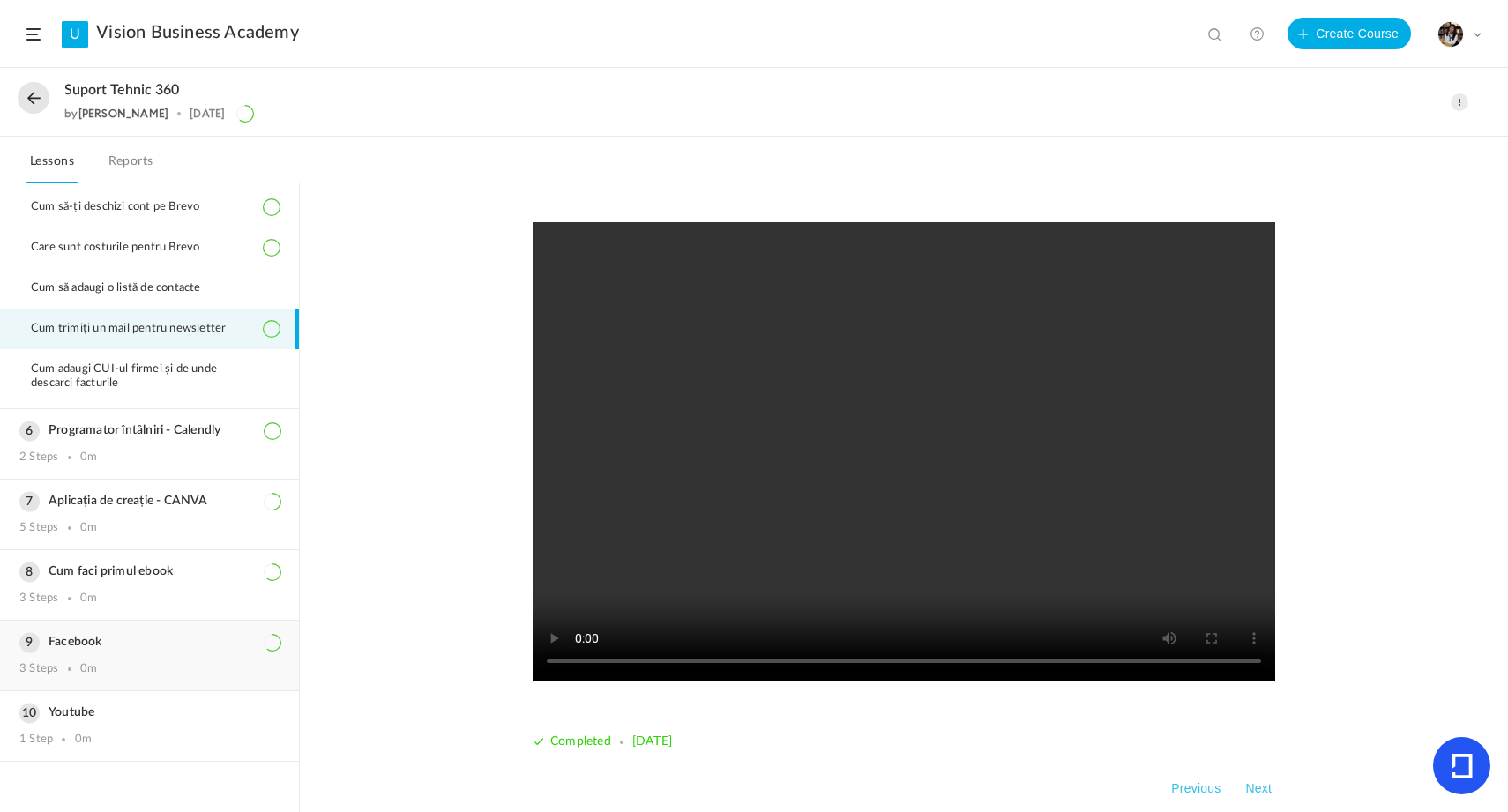
click at [139, 641] on h3 "Facebook" at bounding box center [149, 642] width 260 height 15
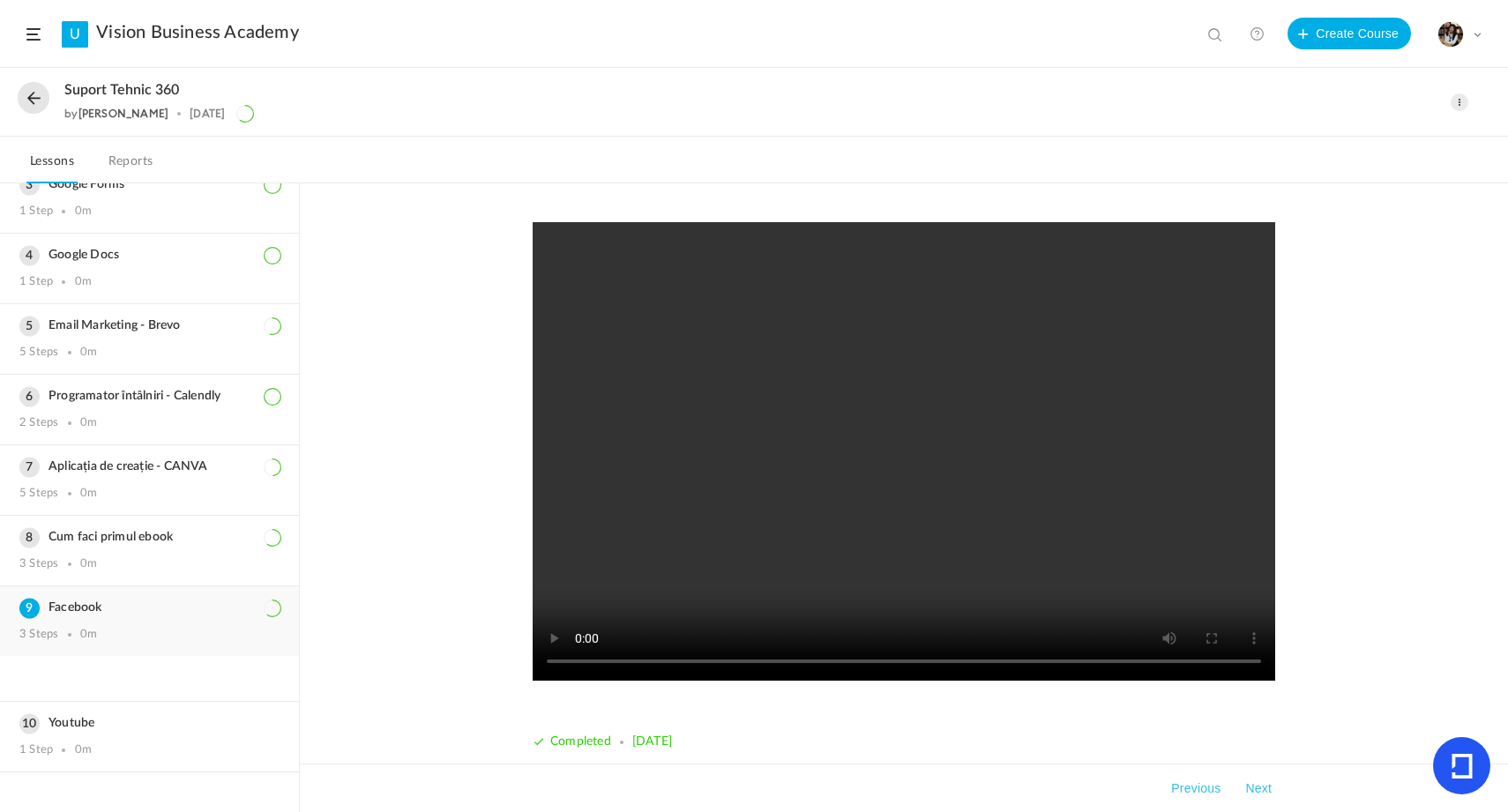
scroll to position [242, 0]
